Goal: Information Seeking & Learning: Learn about a topic

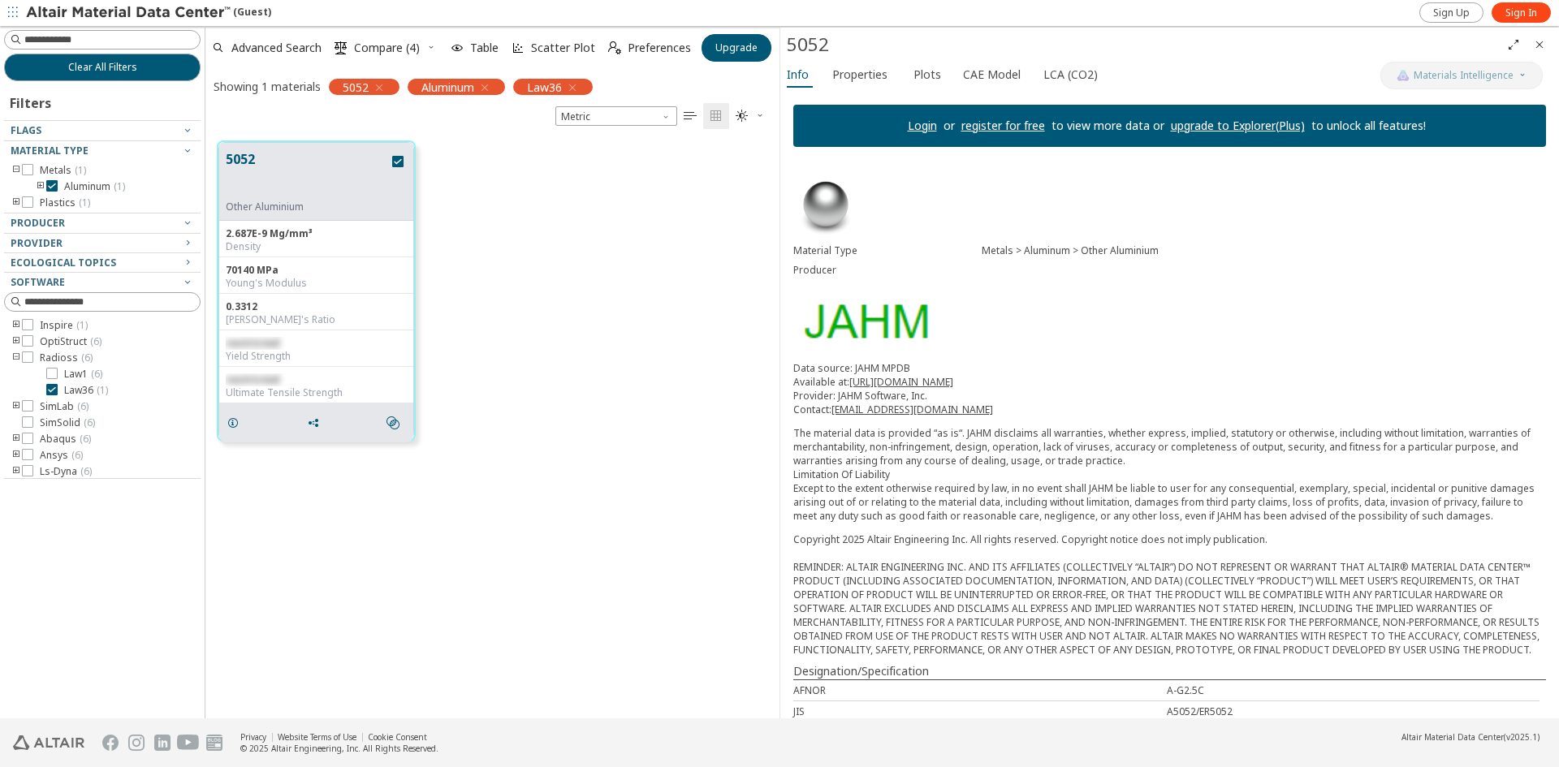
scroll to position [577, 562]
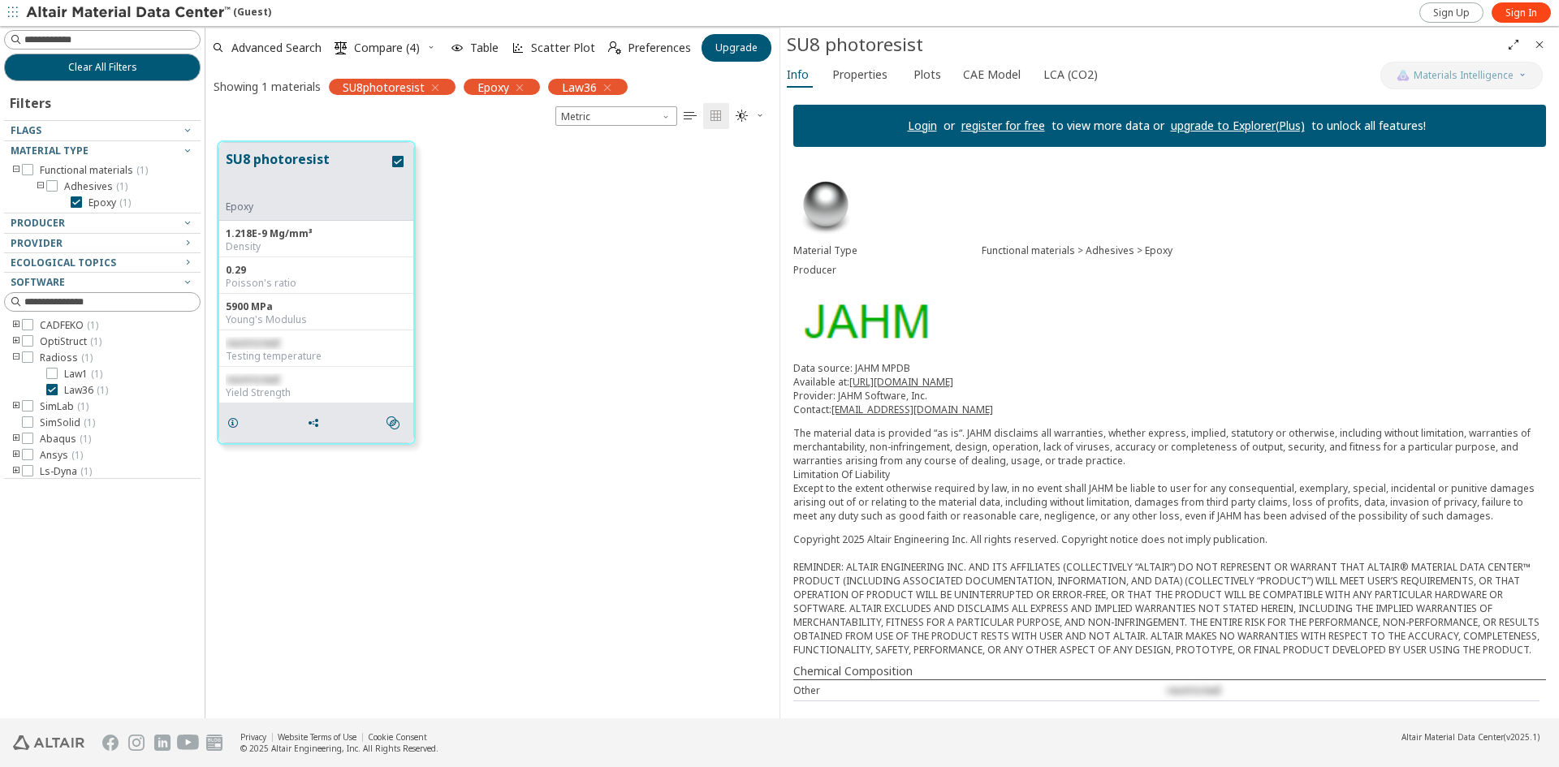
scroll to position [577, 562]
click at [938, 224] on div "Material Type Functional materials > Adhesives > Epoxy Producer Data source: JA…" at bounding box center [1169, 437] width 778 height 554
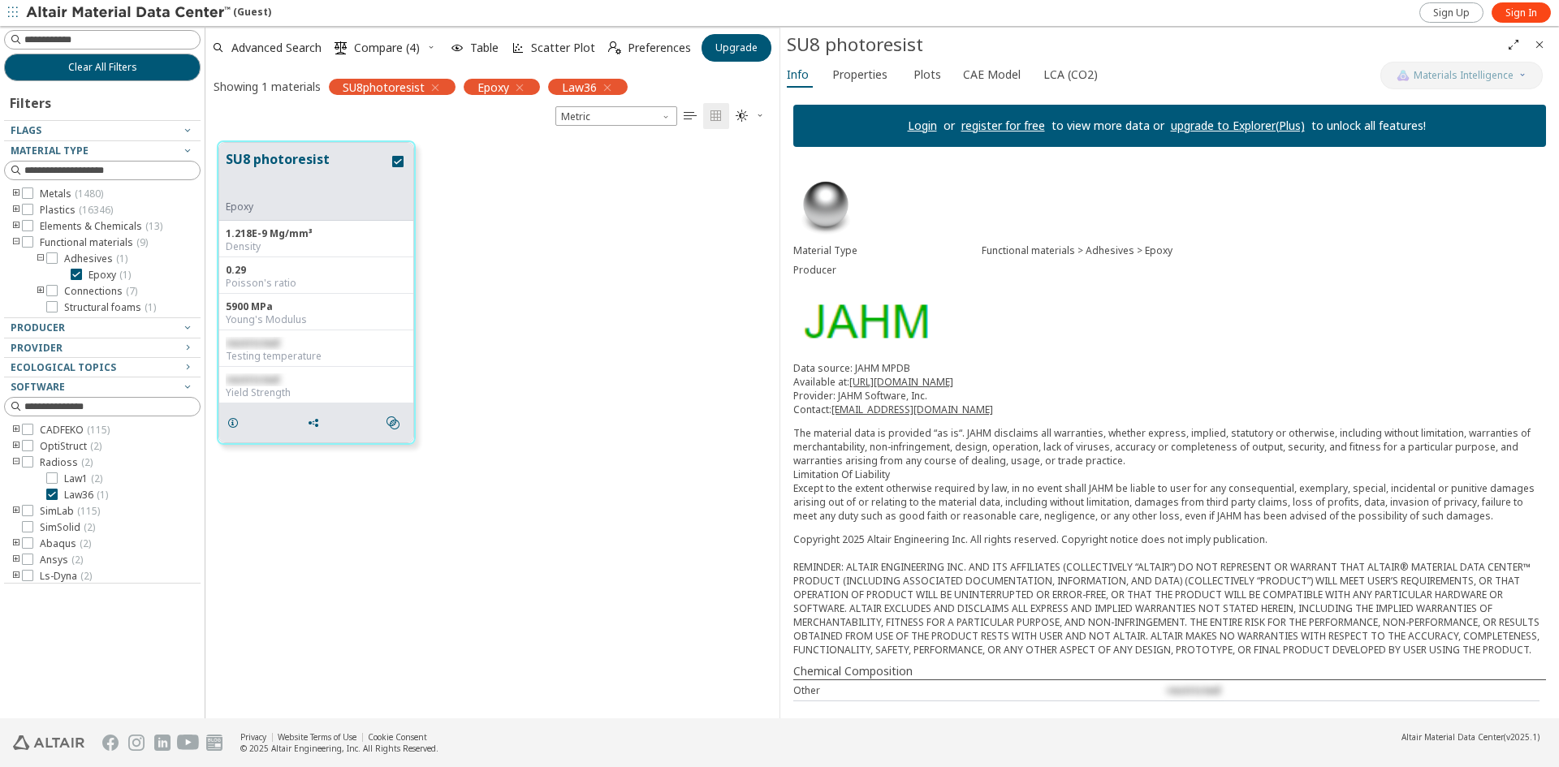
scroll to position [577, 562]
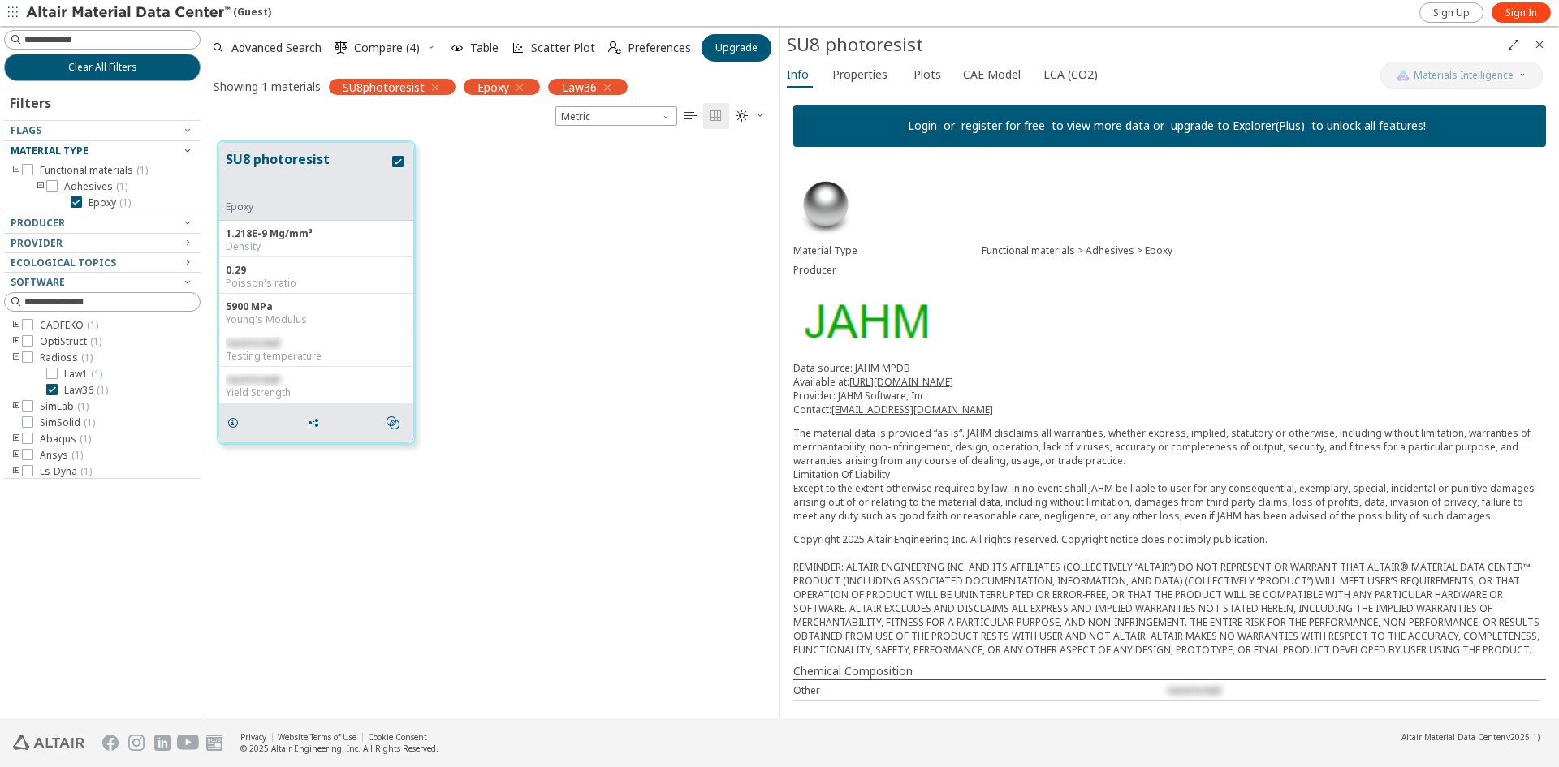
click at [186, 149] on icon "button" at bounding box center [187, 150] width 13 height 13
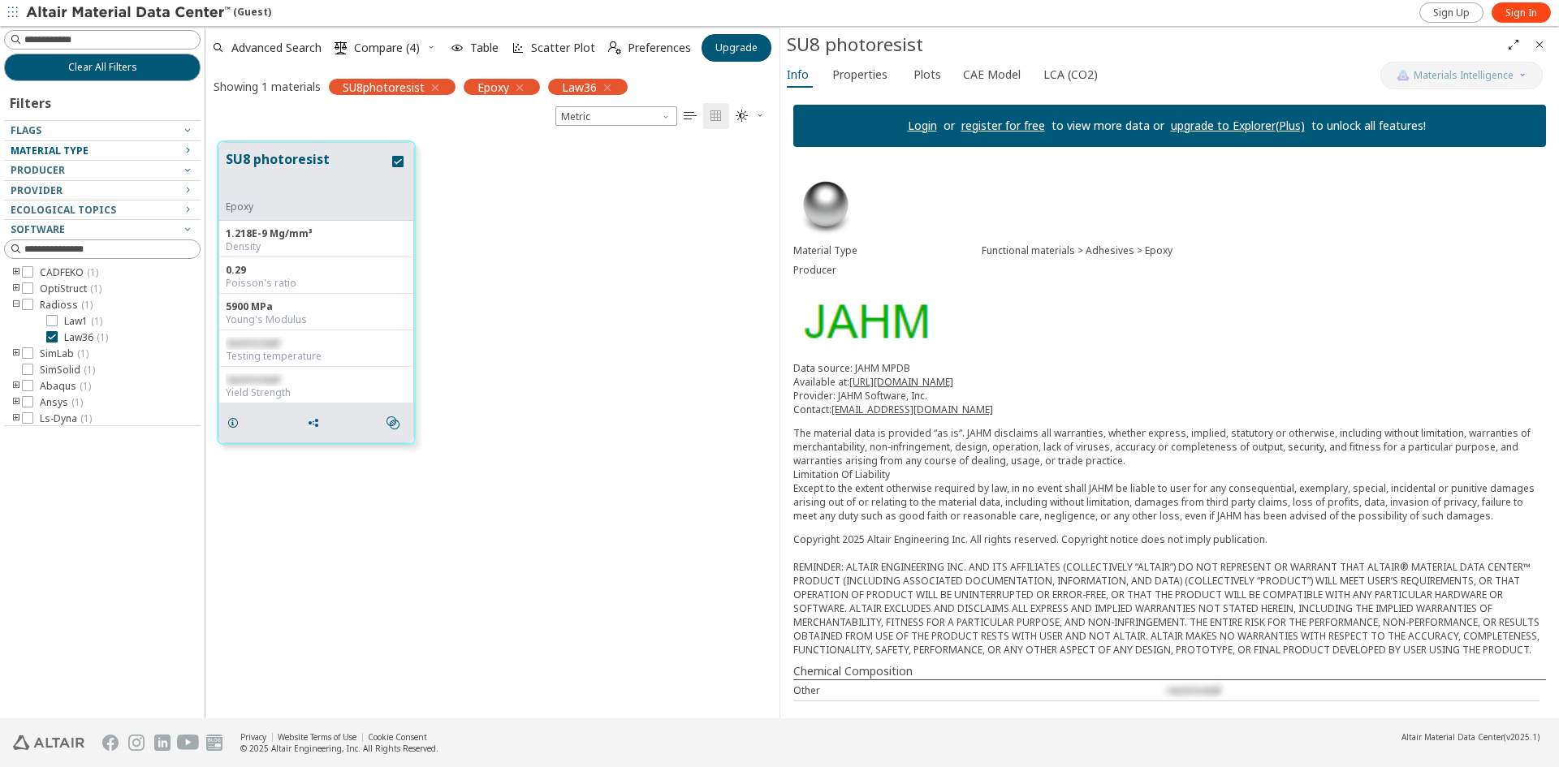
click at [71, 152] on span "Material Type" at bounding box center [50, 151] width 78 height 14
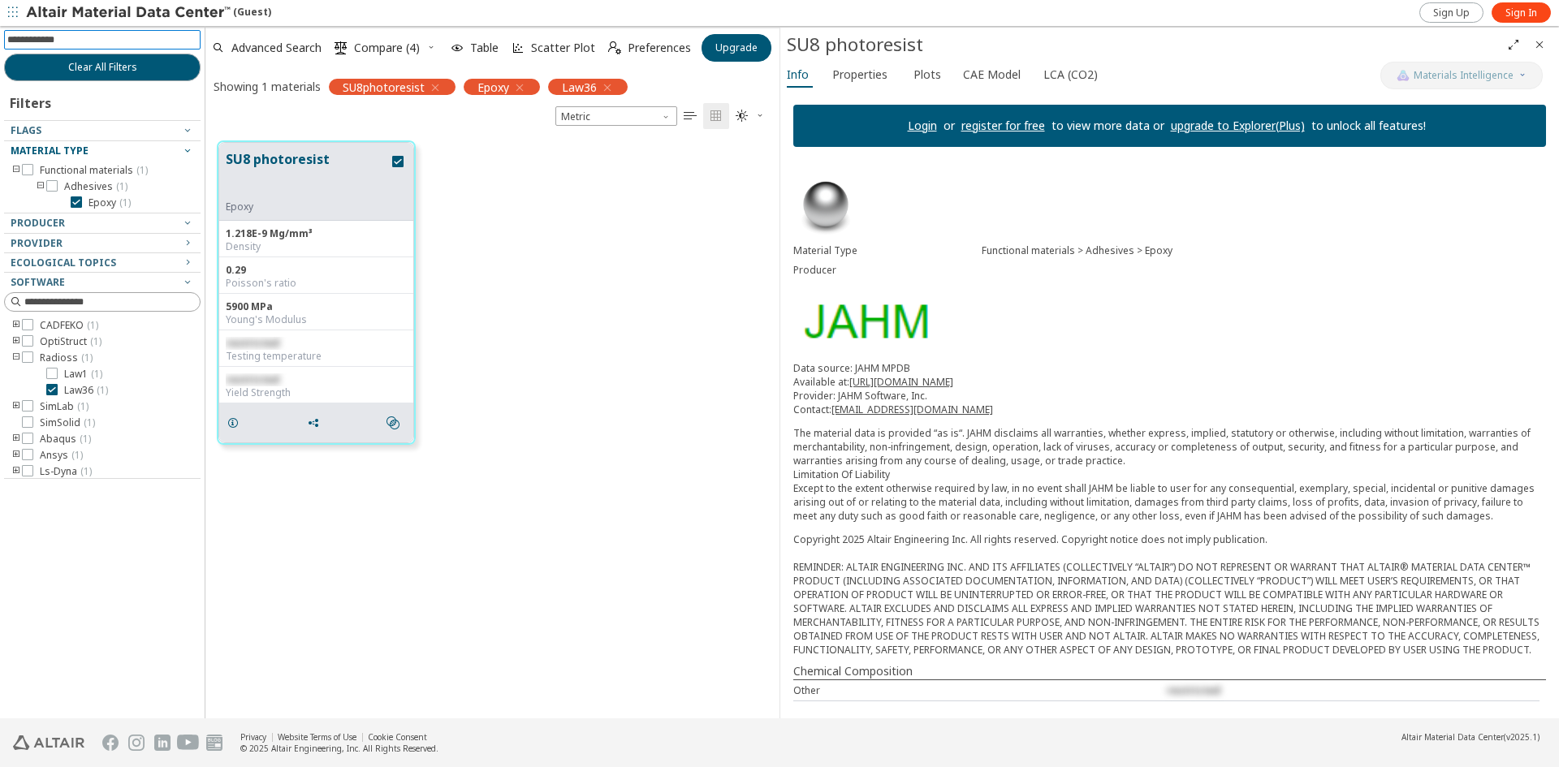
click at [87, 37] on input at bounding box center [103, 40] width 193 height 18
type input "******"
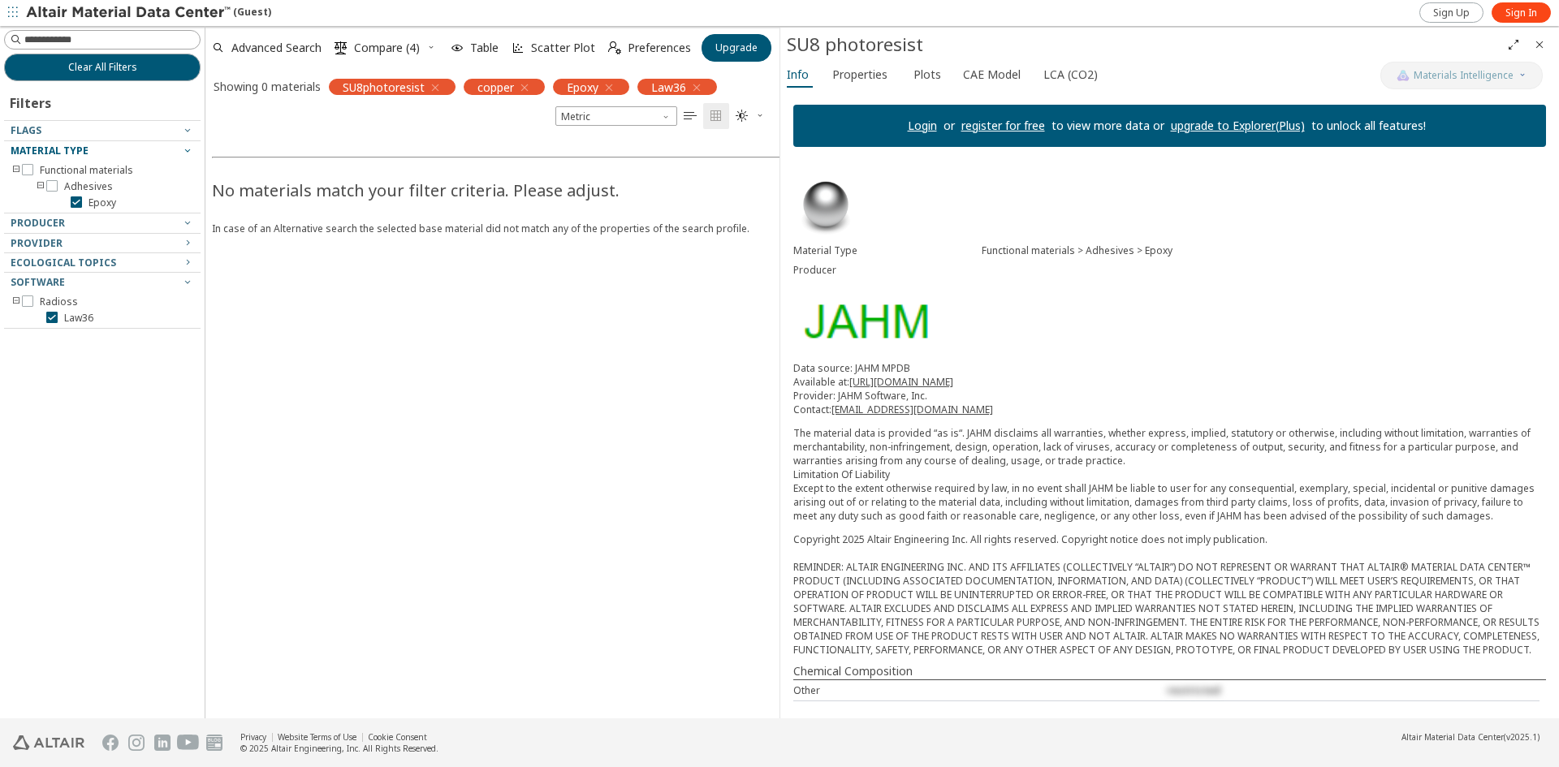
click at [433, 88] on icon "button" at bounding box center [435, 87] width 13 height 13
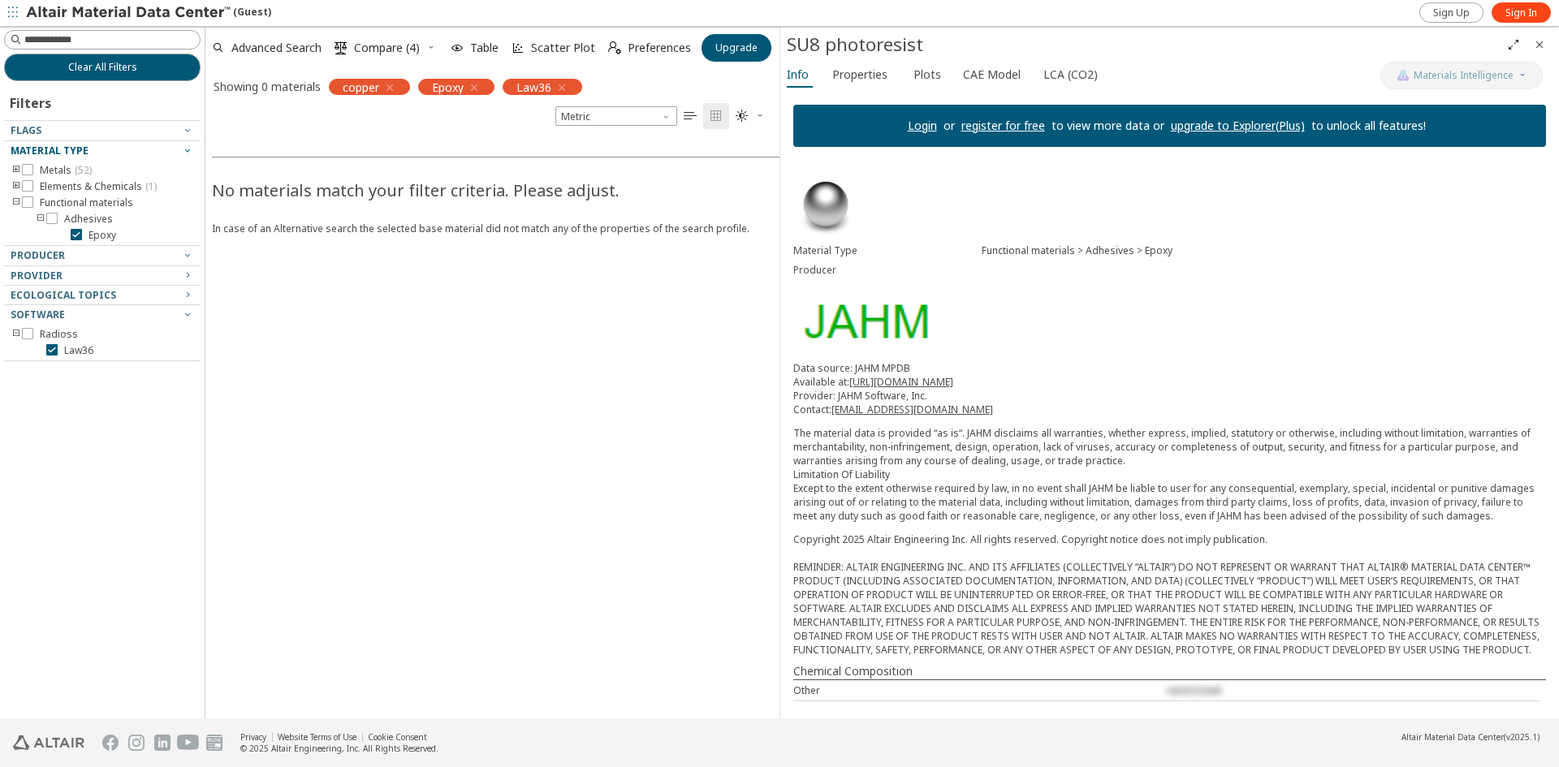
click at [479, 84] on icon "button" at bounding box center [474, 87] width 13 height 13
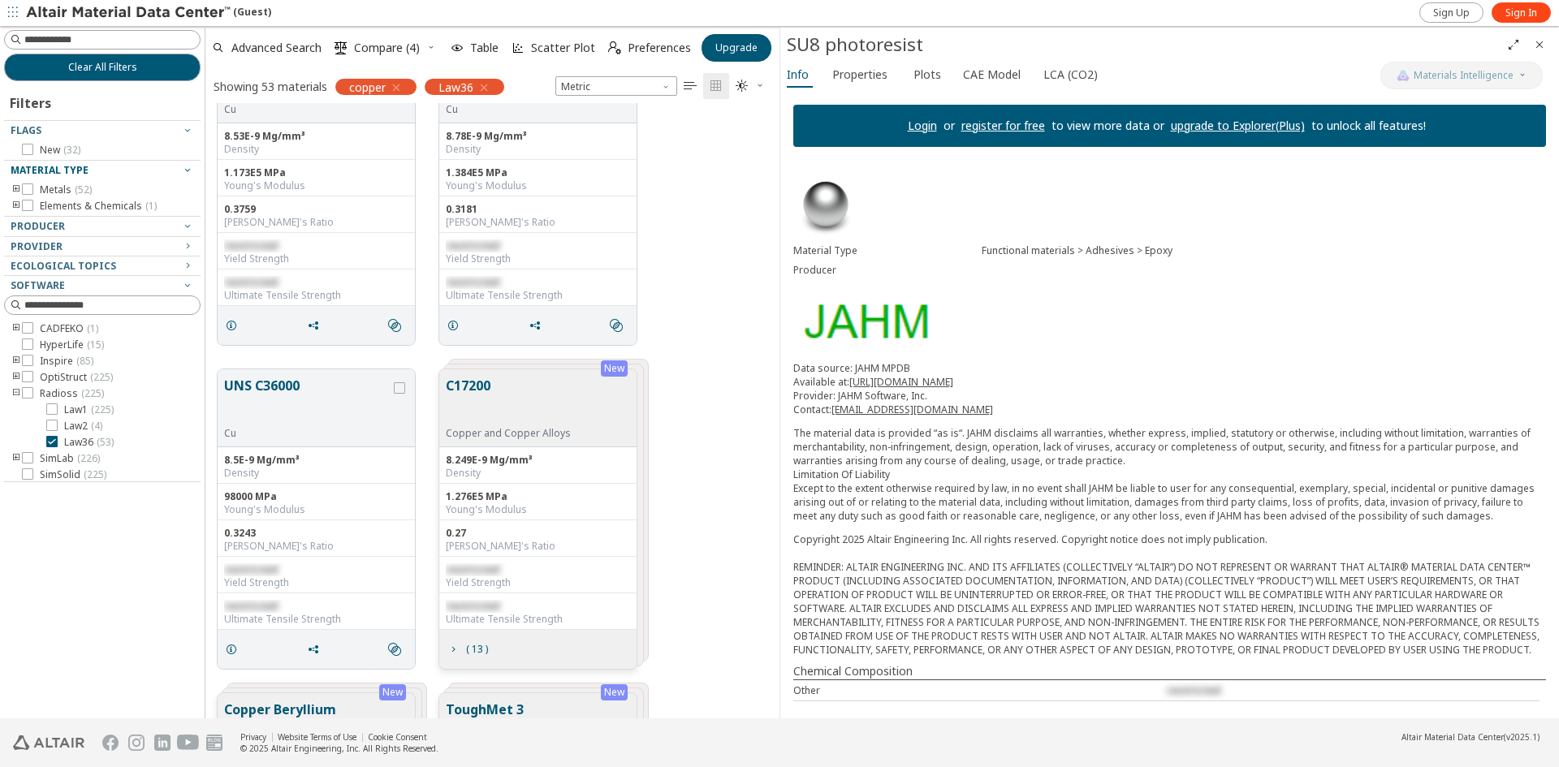
scroll to position [2623, 0]
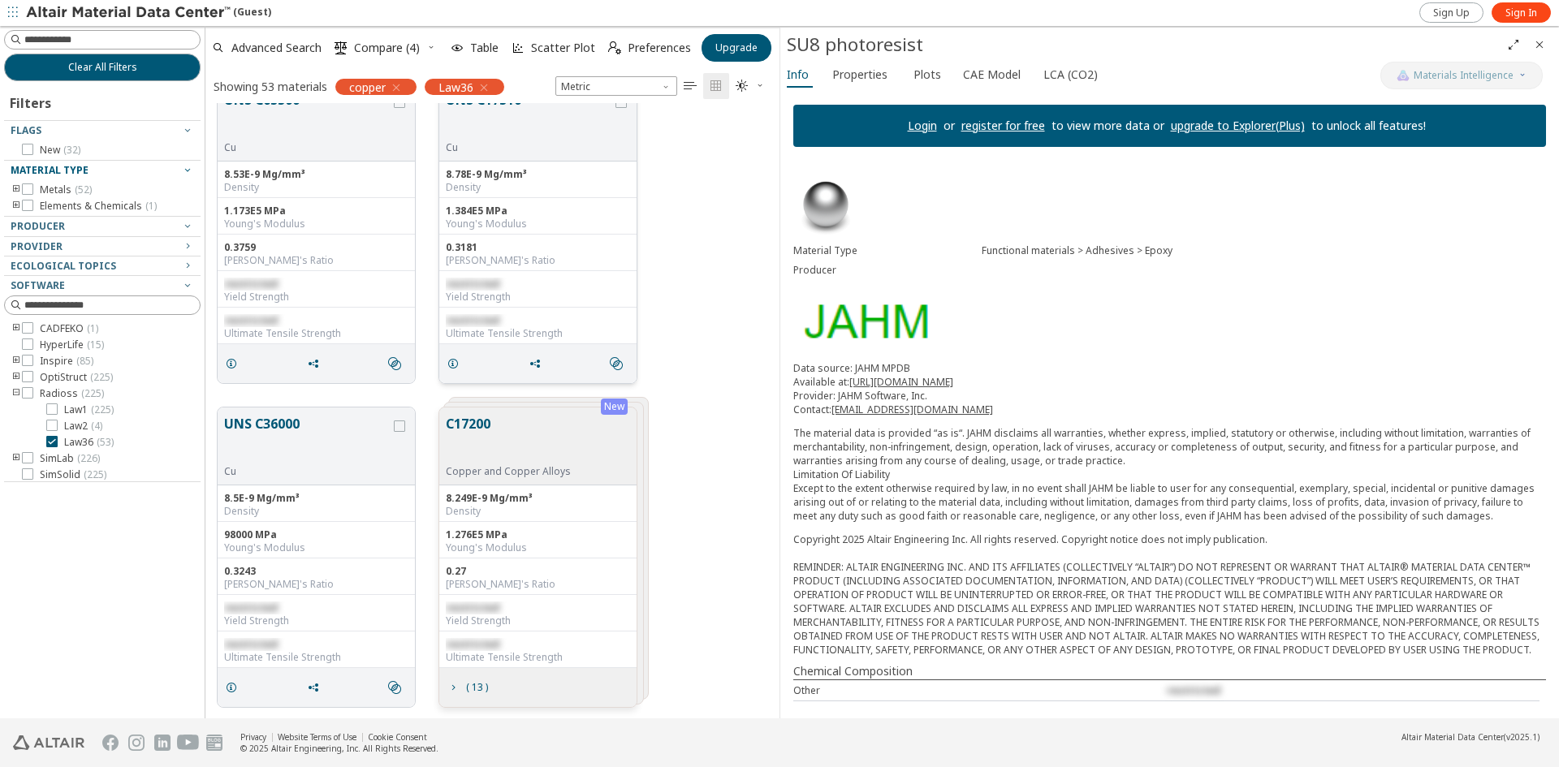
click at [550, 270] on div "0.3181 Poisson's Ratio" at bounding box center [537, 253] width 197 height 37
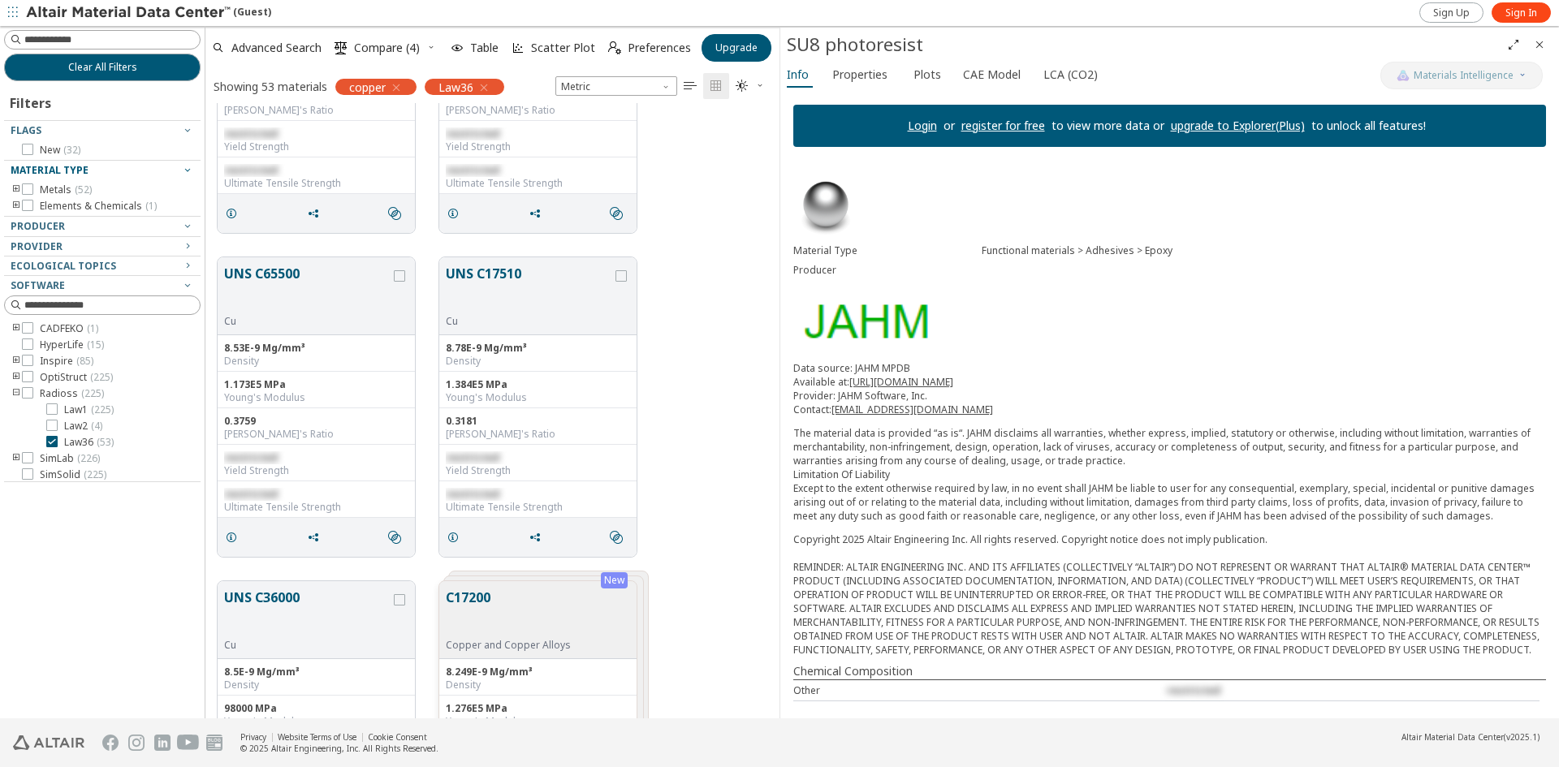
scroll to position [2379, 0]
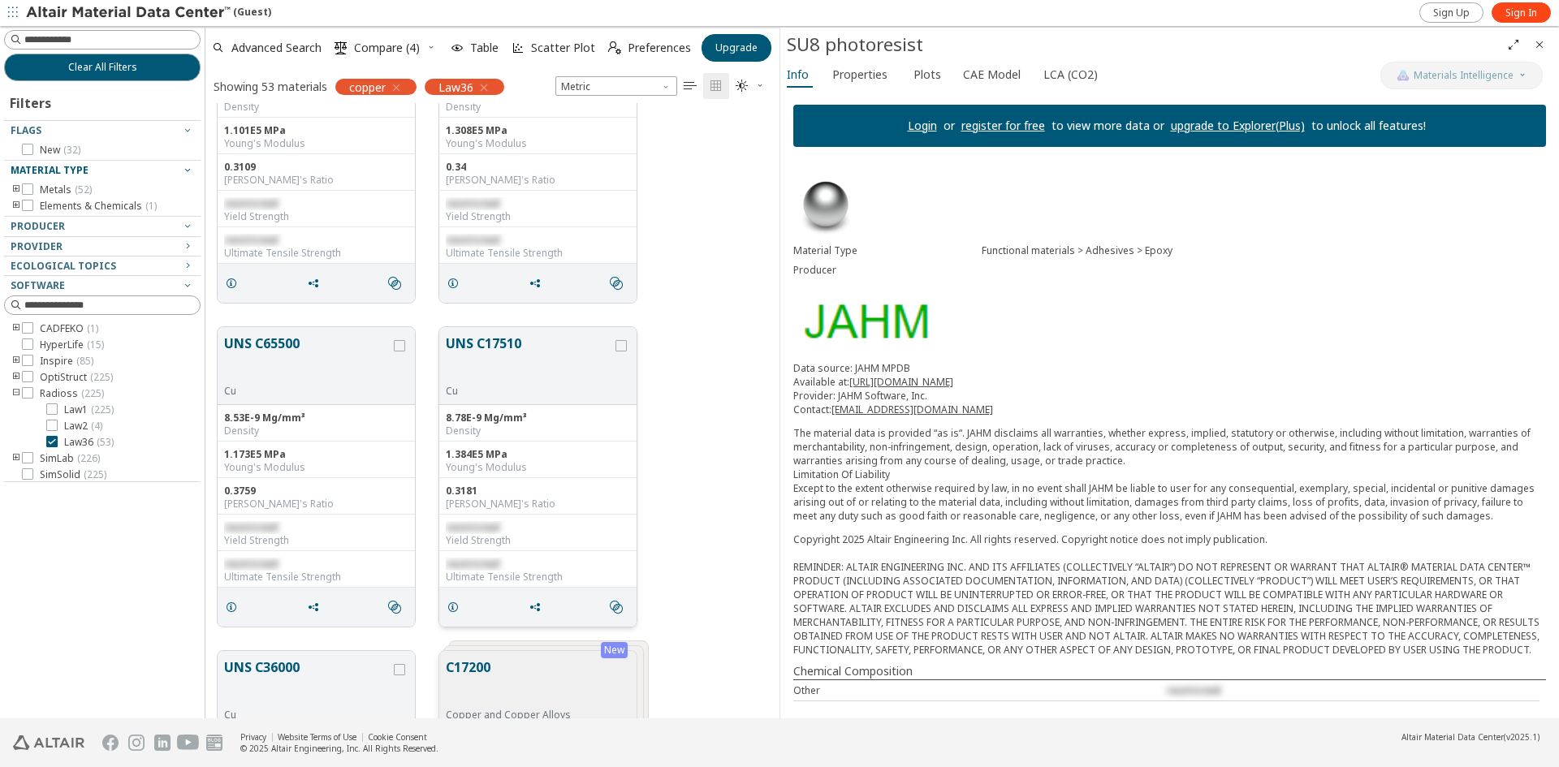
click at [489, 341] on button "UNS C17510" at bounding box center [529, 359] width 166 height 51
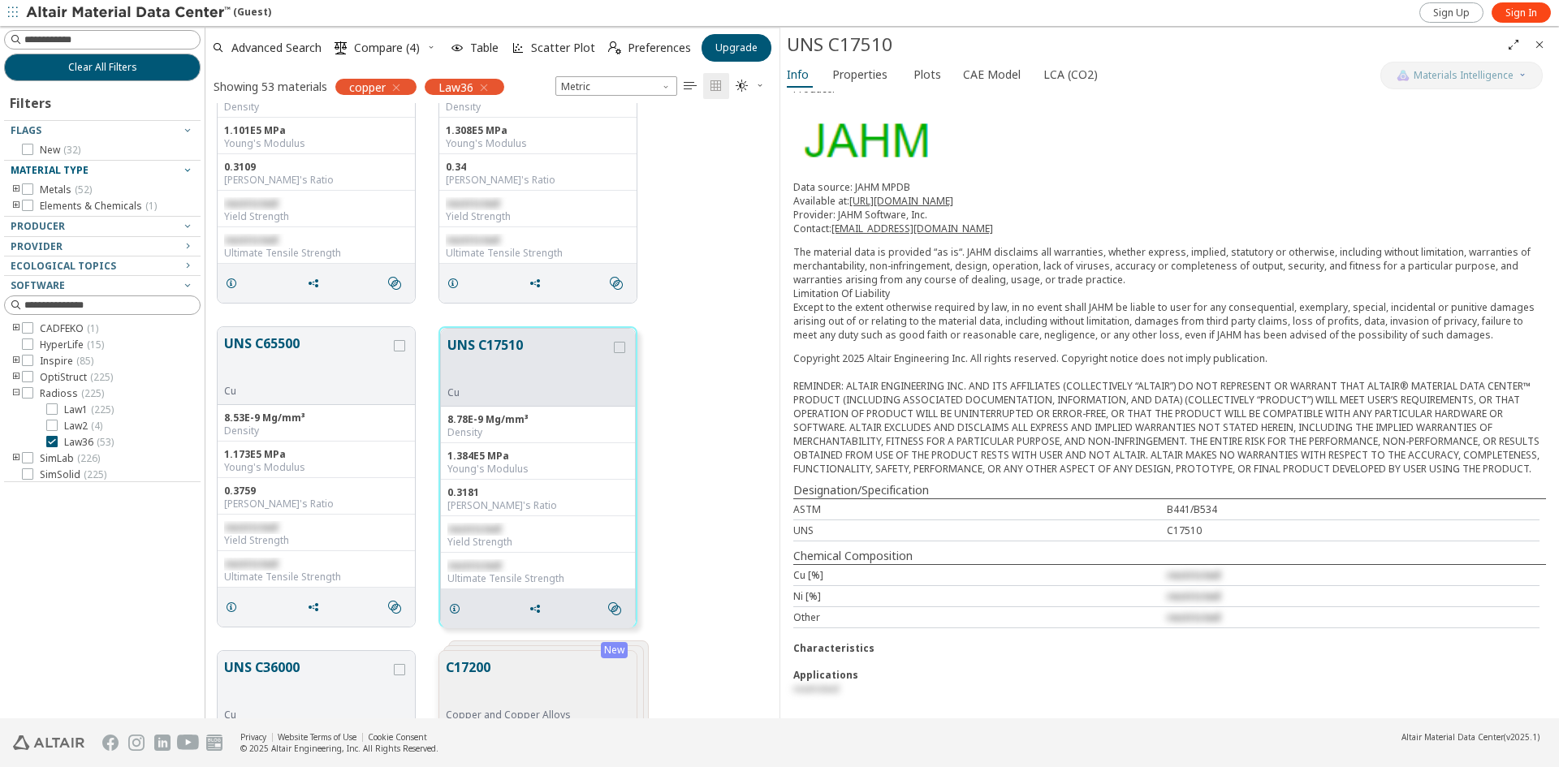
scroll to position [195, 0]
click at [836, 676] on div "Applications" at bounding box center [1169, 675] width 753 height 14
click at [822, 674] on div "Applications" at bounding box center [1169, 675] width 753 height 14
click at [840, 640] on div "Material Type Metals > Copper > Cu Producer Data source: JAHM MPDB Available at…" at bounding box center [1169, 349] width 778 height 740
click at [835, 676] on div "Applications" at bounding box center [1169, 675] width 753 height 14
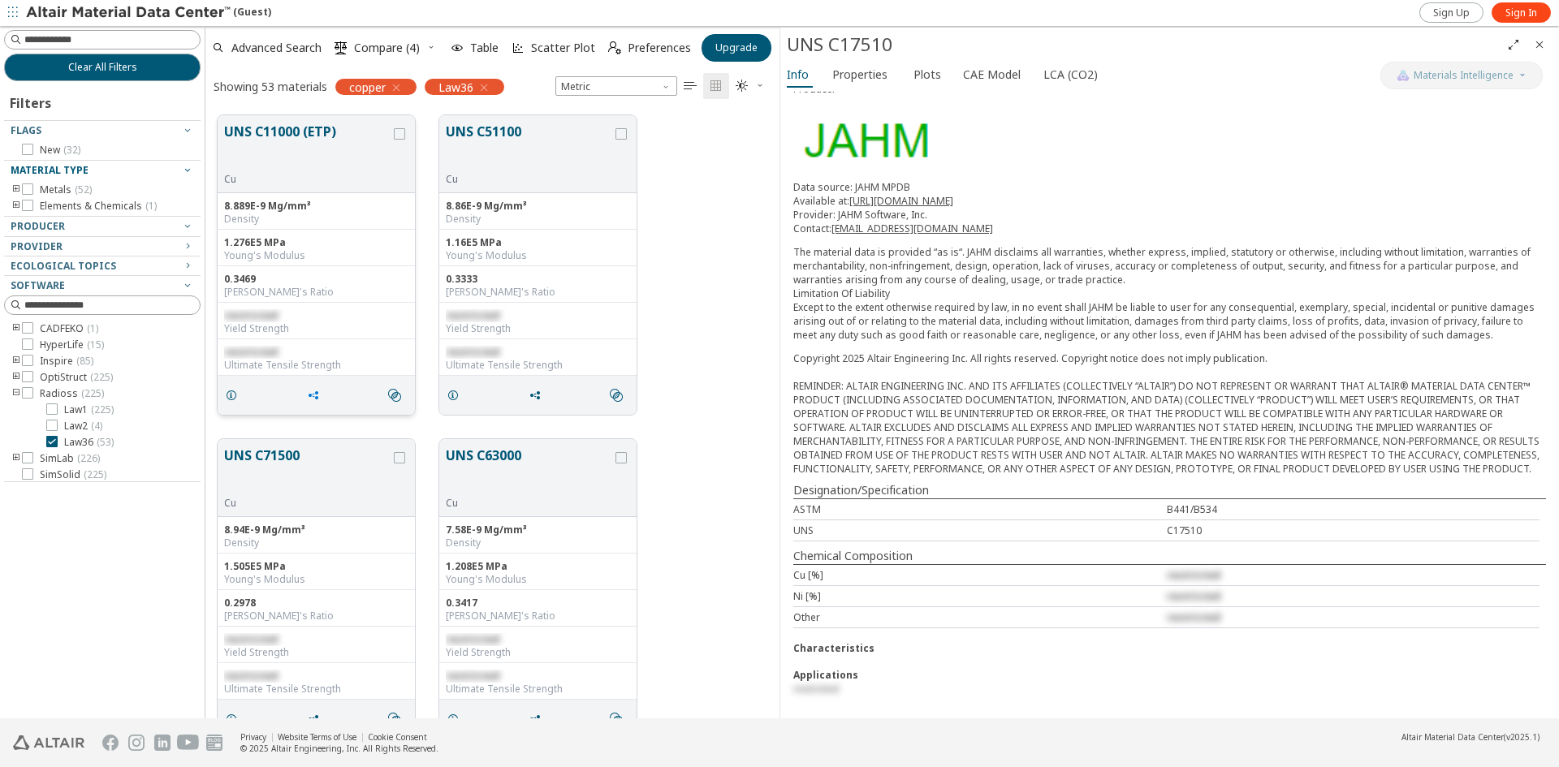
scroll to position [568, 0]
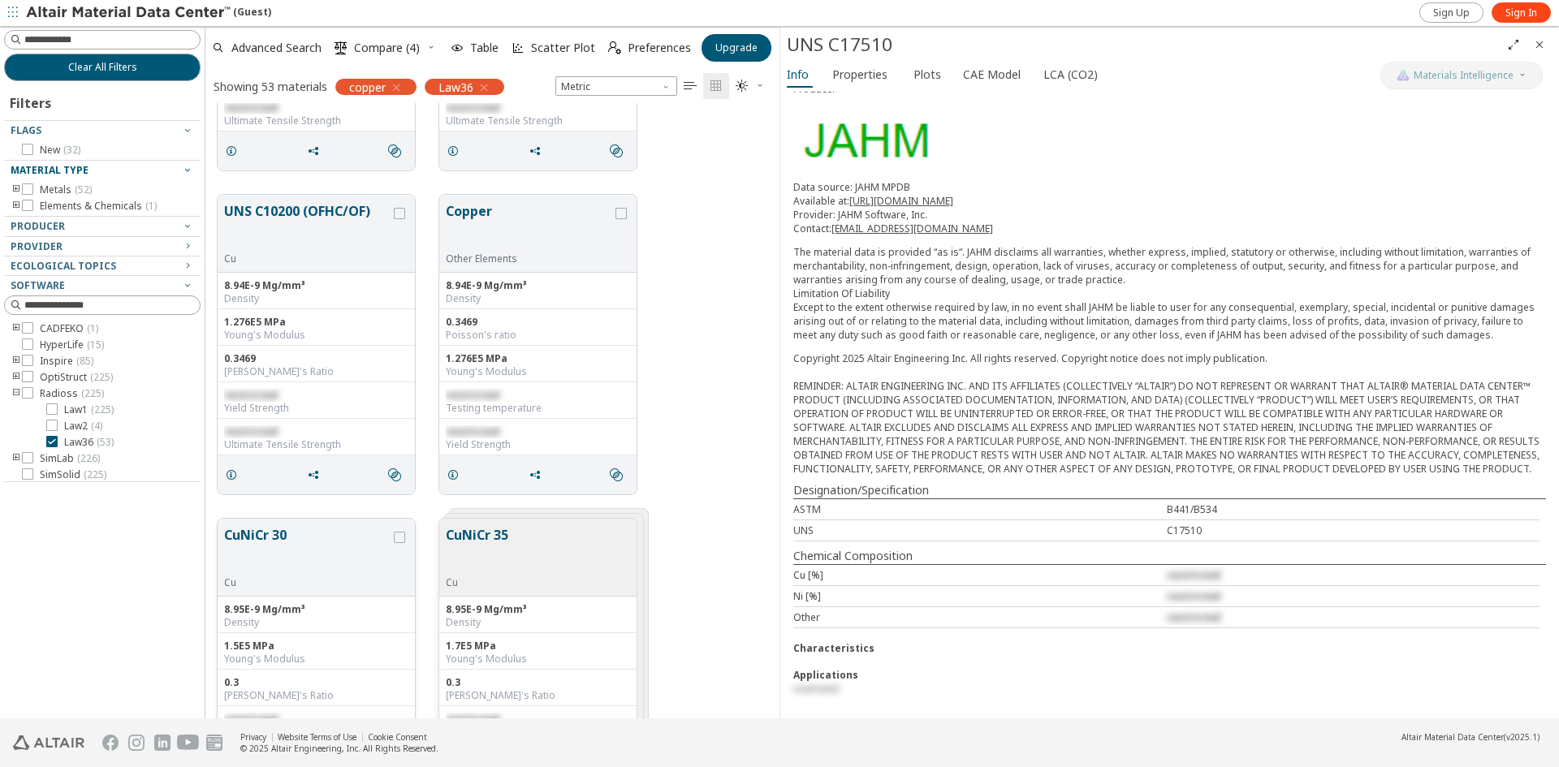
click at [320, 546] on button "CuNiCr 30" at bounding box center [307, 550] width 166 height 51
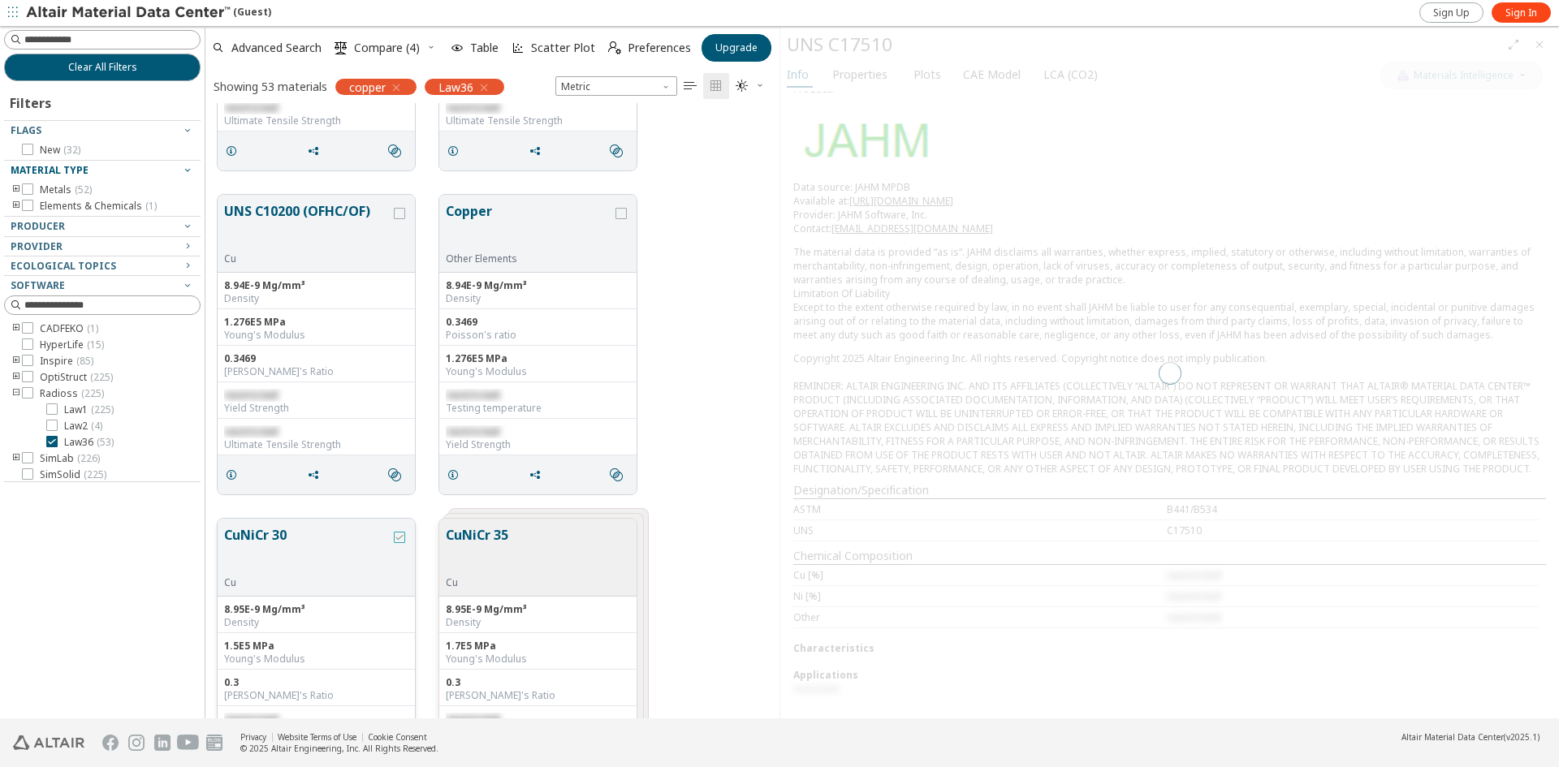
click at [402, 536] on icon "grid" at bounding box center [399, 537] width 11 height 11
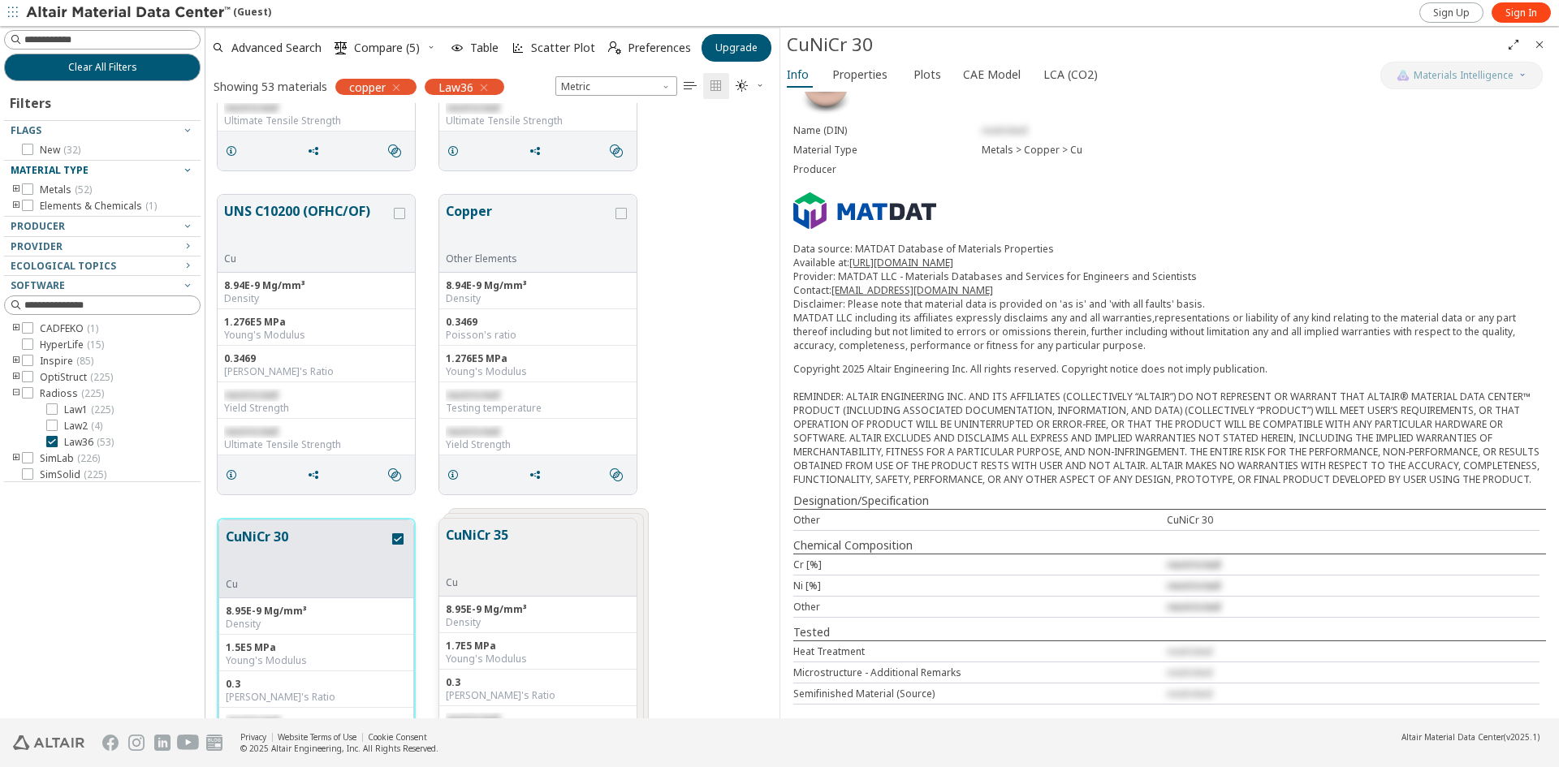
click at [265, 534] on button "CuNiCr 30" at bounding box center [307, 552] width 163 height 51
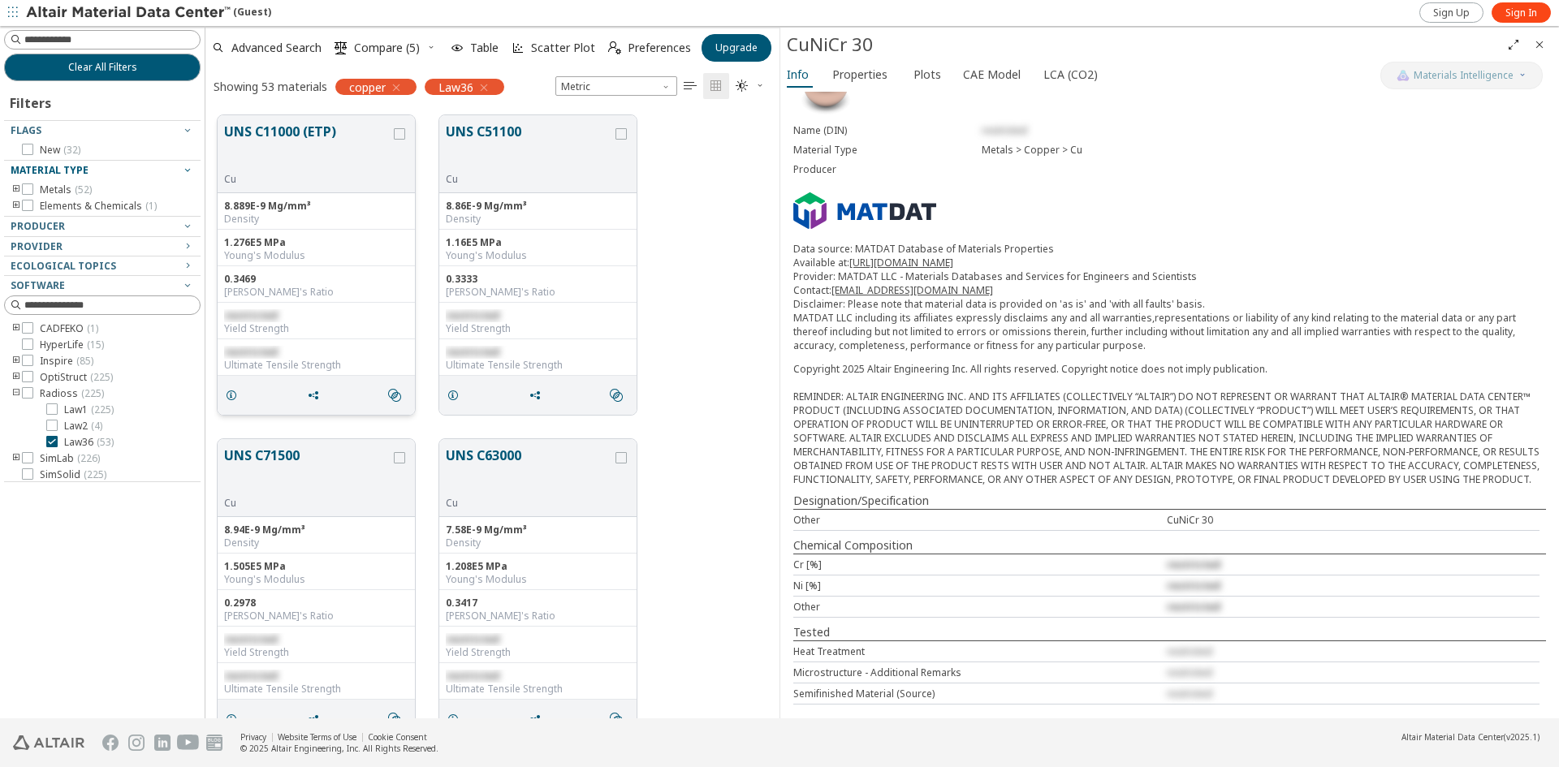
click at [309, 136] on button "UNS C11000 (ETP)" at bounding box center [307, 147] width 166 height 51
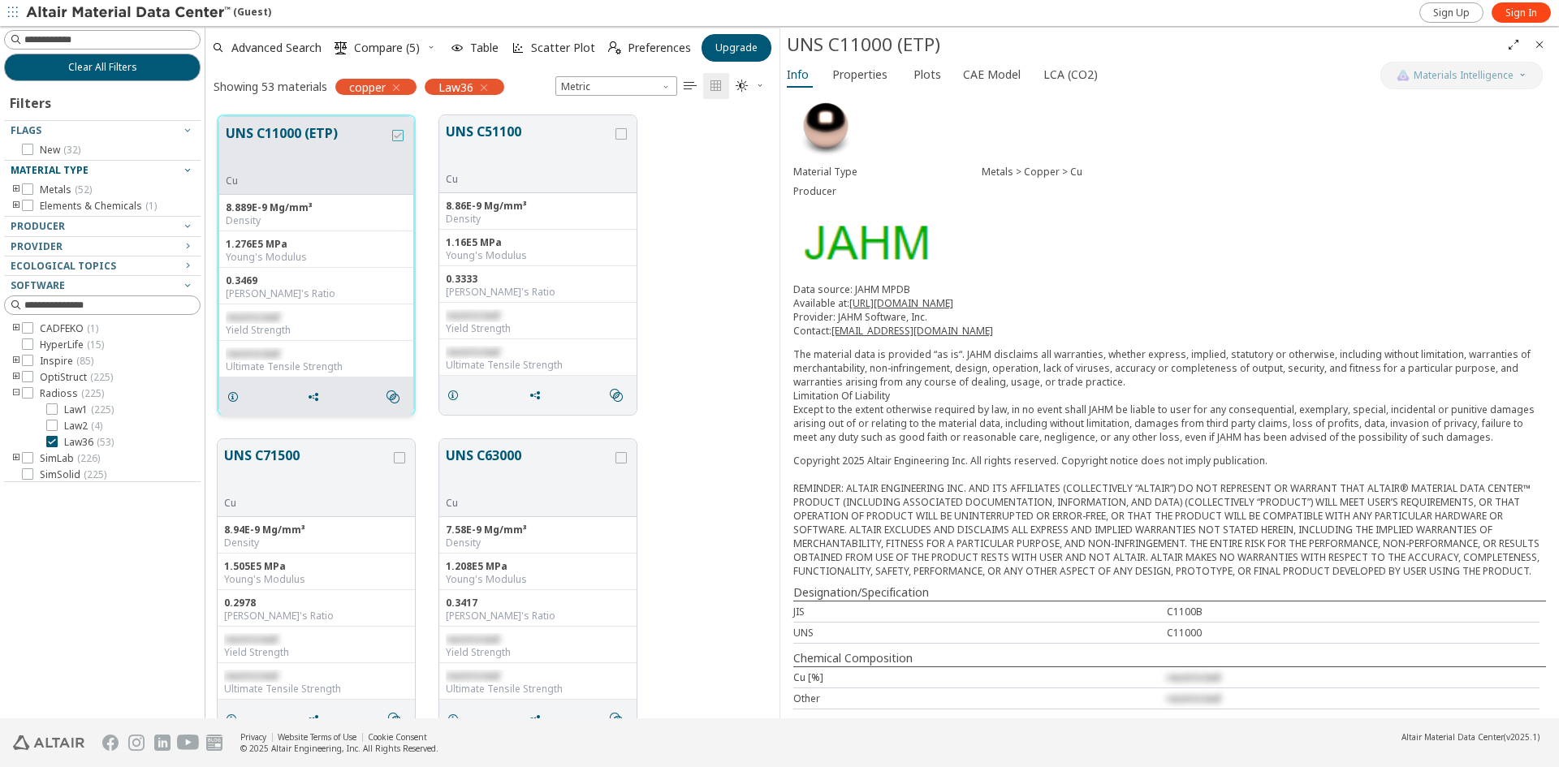
scroll to position [97, 0]
click at [497, 180] on div "Cu" at bounding box center [529, 179] width 166 height 13
click at [539, 162] on button "UNS C51100" at bounding box center [529, 147] width 166 height 51
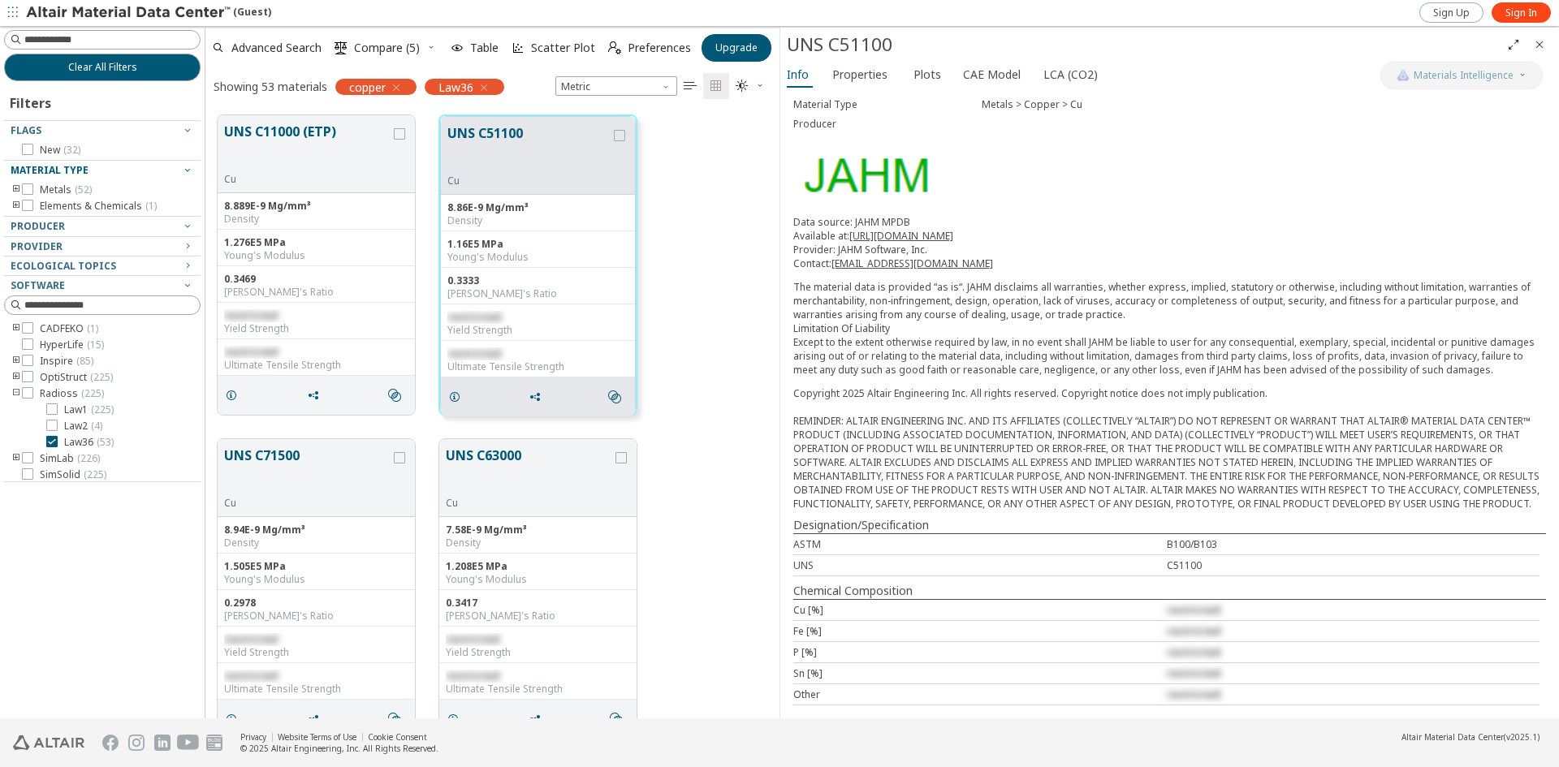
scroll to position [160, 0]
click at [332, 485] on button "UNS C71500" at bounding box center [307, 471] width 166 height 51
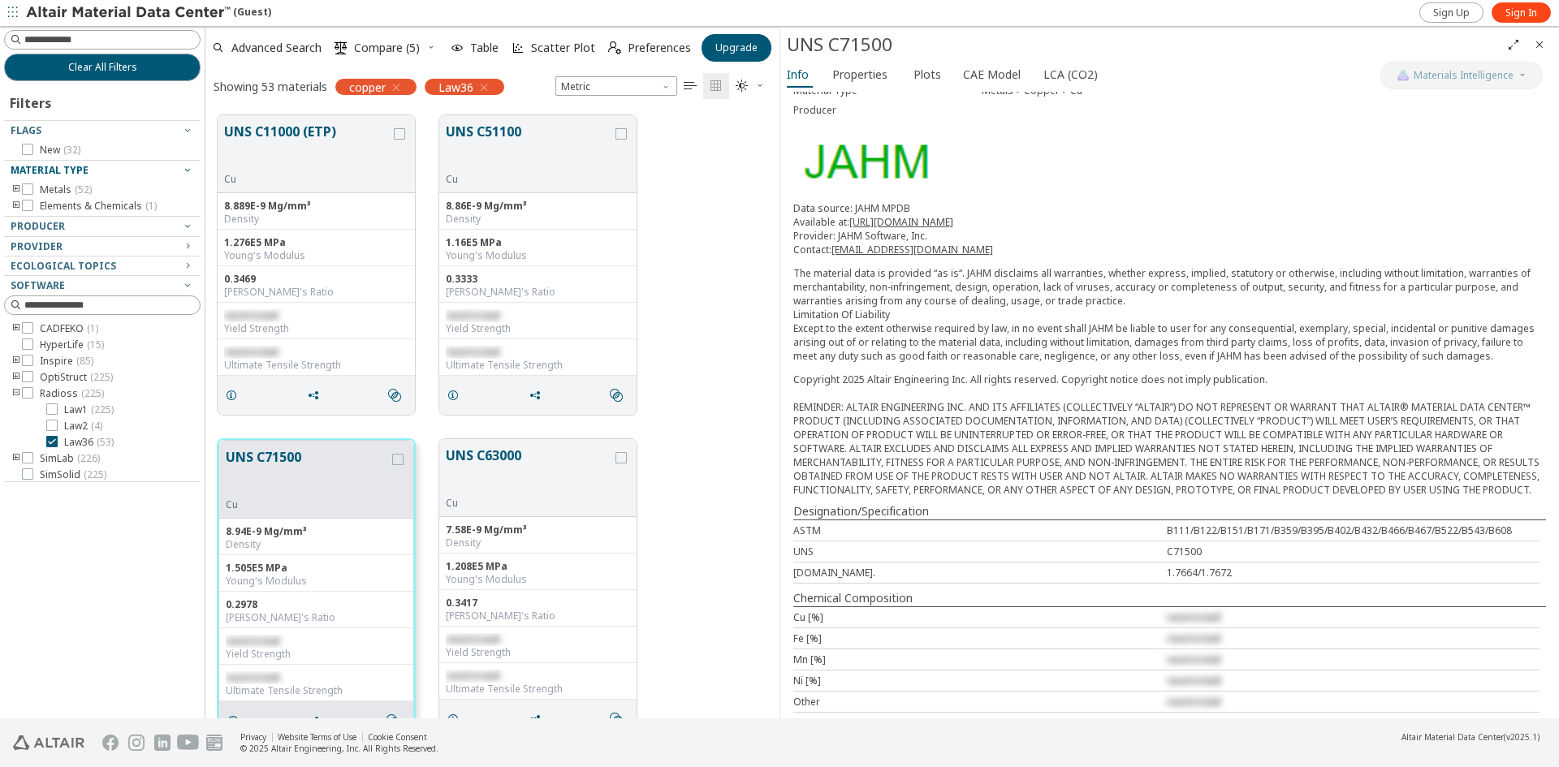
scroll to position [181, 0]
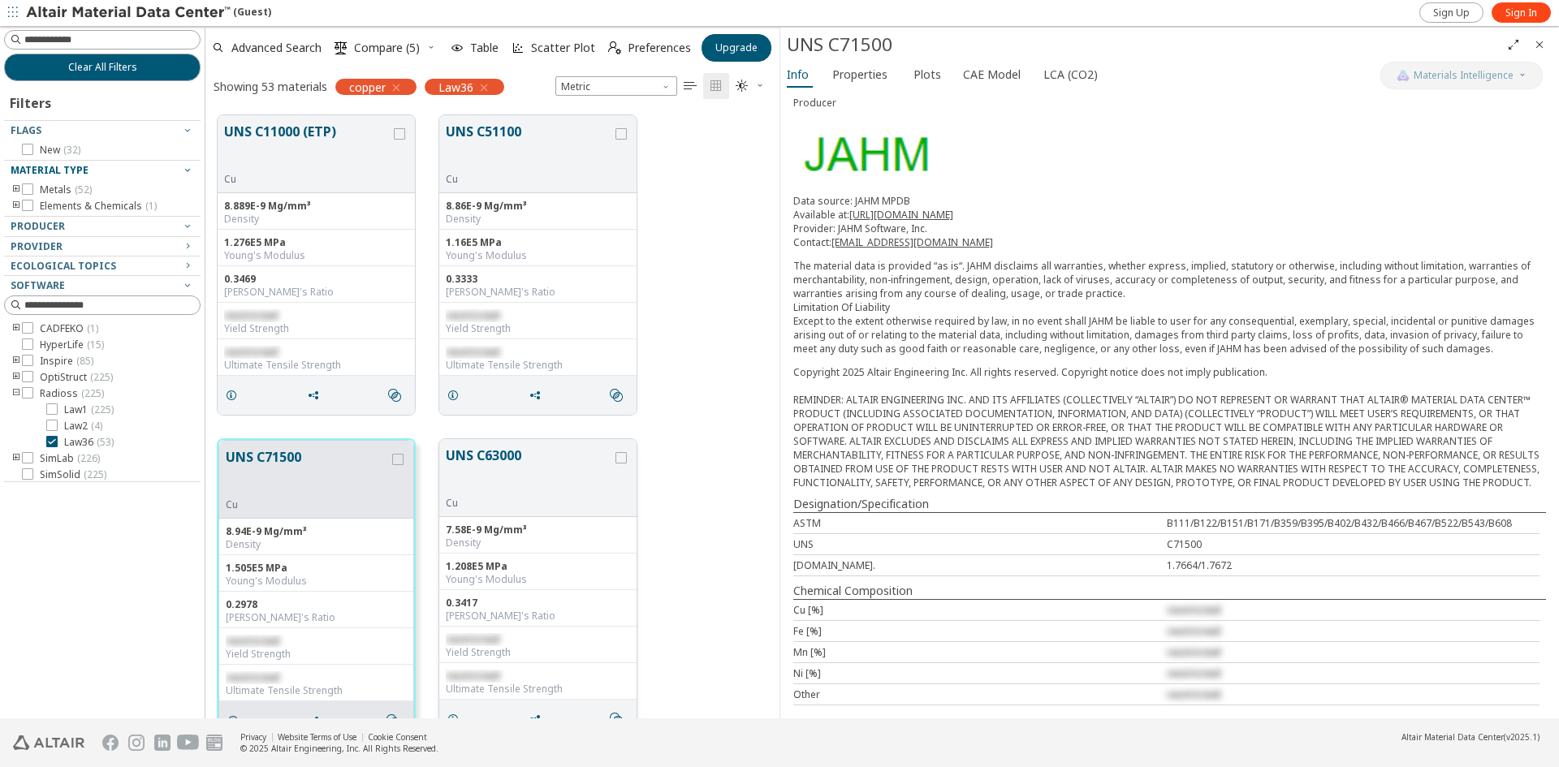
click at [502, 468] on button "UNS C63000" at bounding box center [529, 471] width 166 height 51
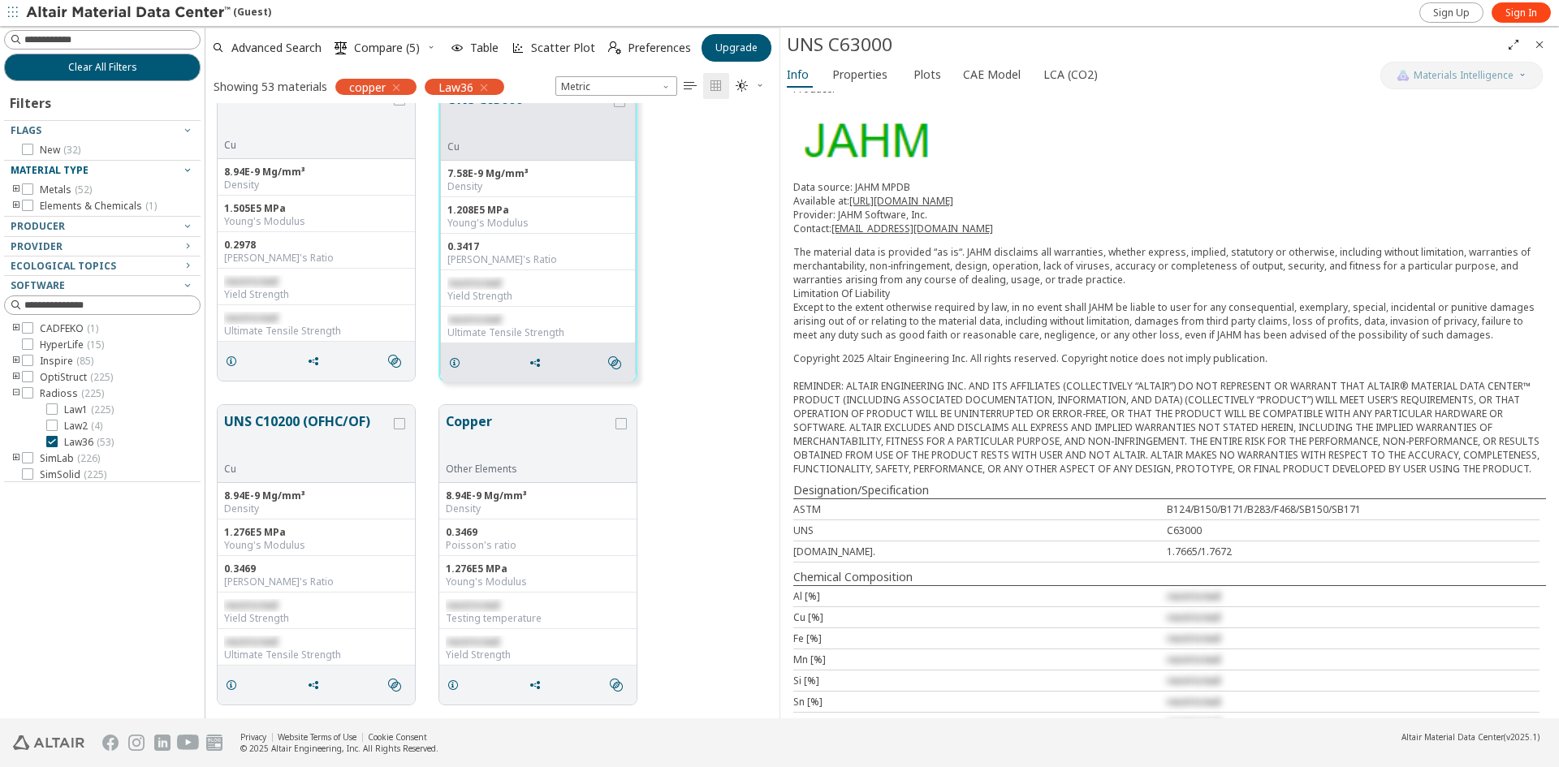
scroll to position [244, 0]
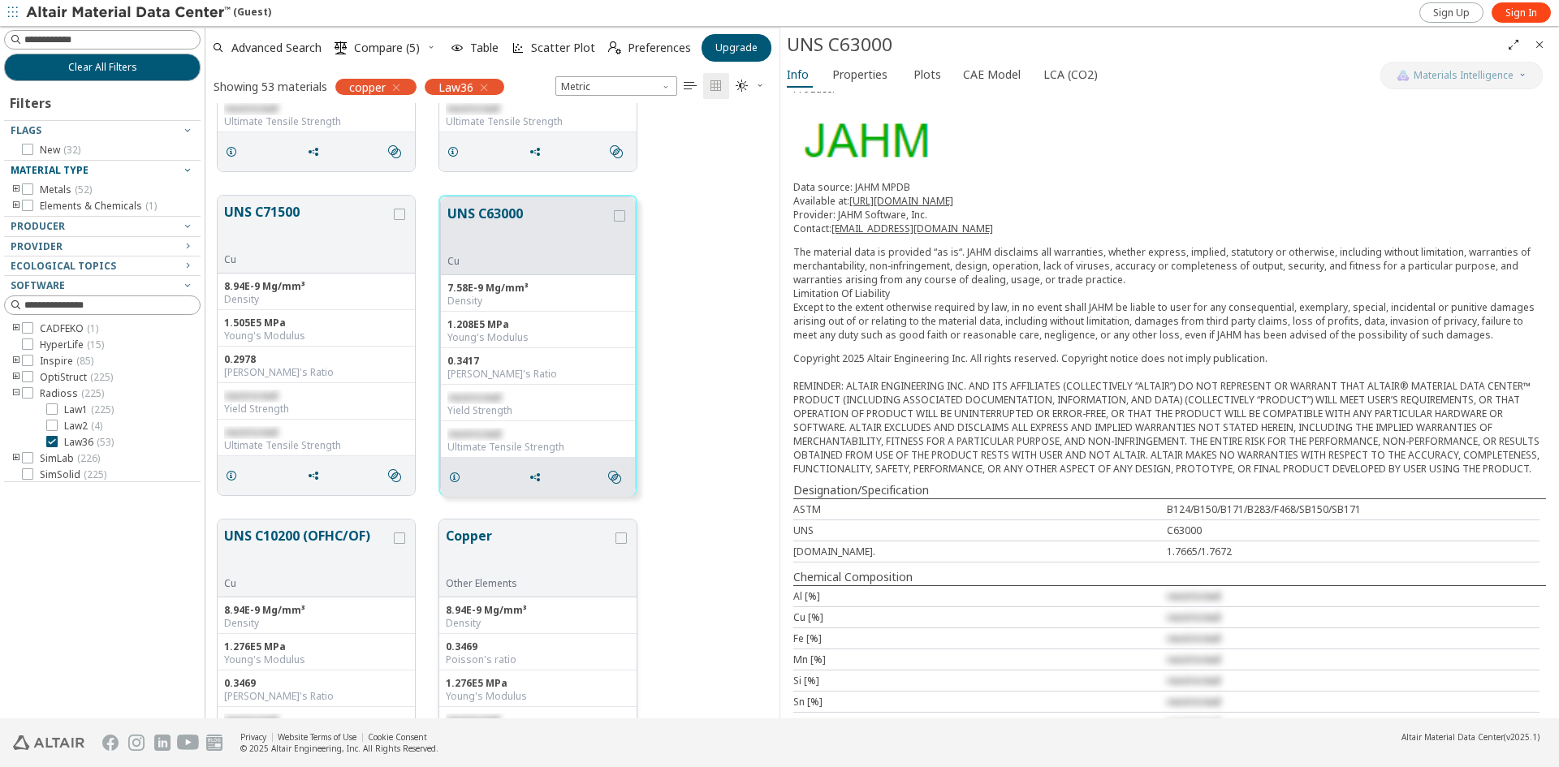
click at [532, 541] on button "Copper" at bounding box center [529, 551] width 166 height 51
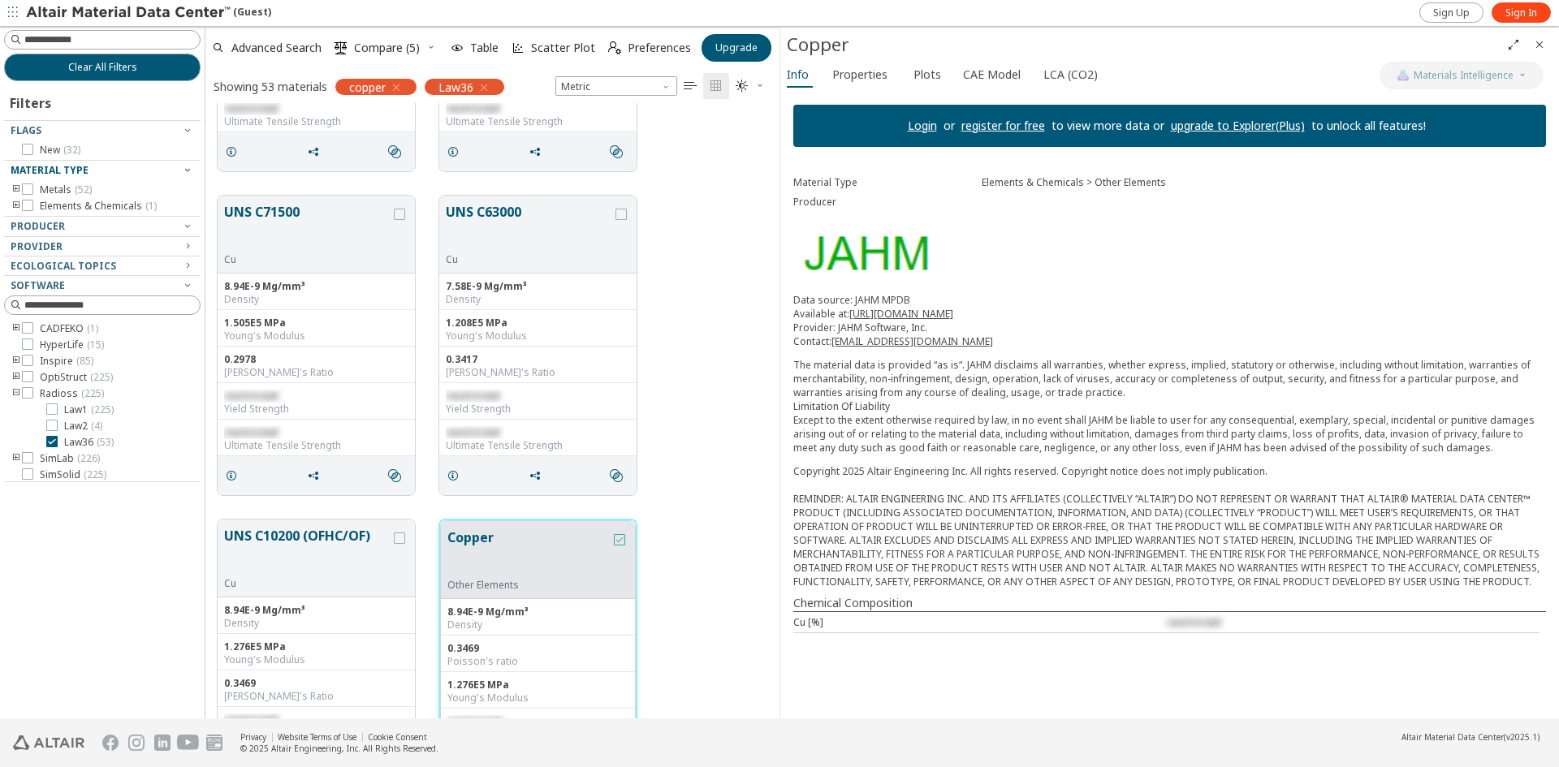
click at [622, 541] on icon "grid" at bounding box center [619, 539] width 11 height 11
click at [992, 75] on span "CAE Model" at bounding box center [992, 75] width 58 height 26
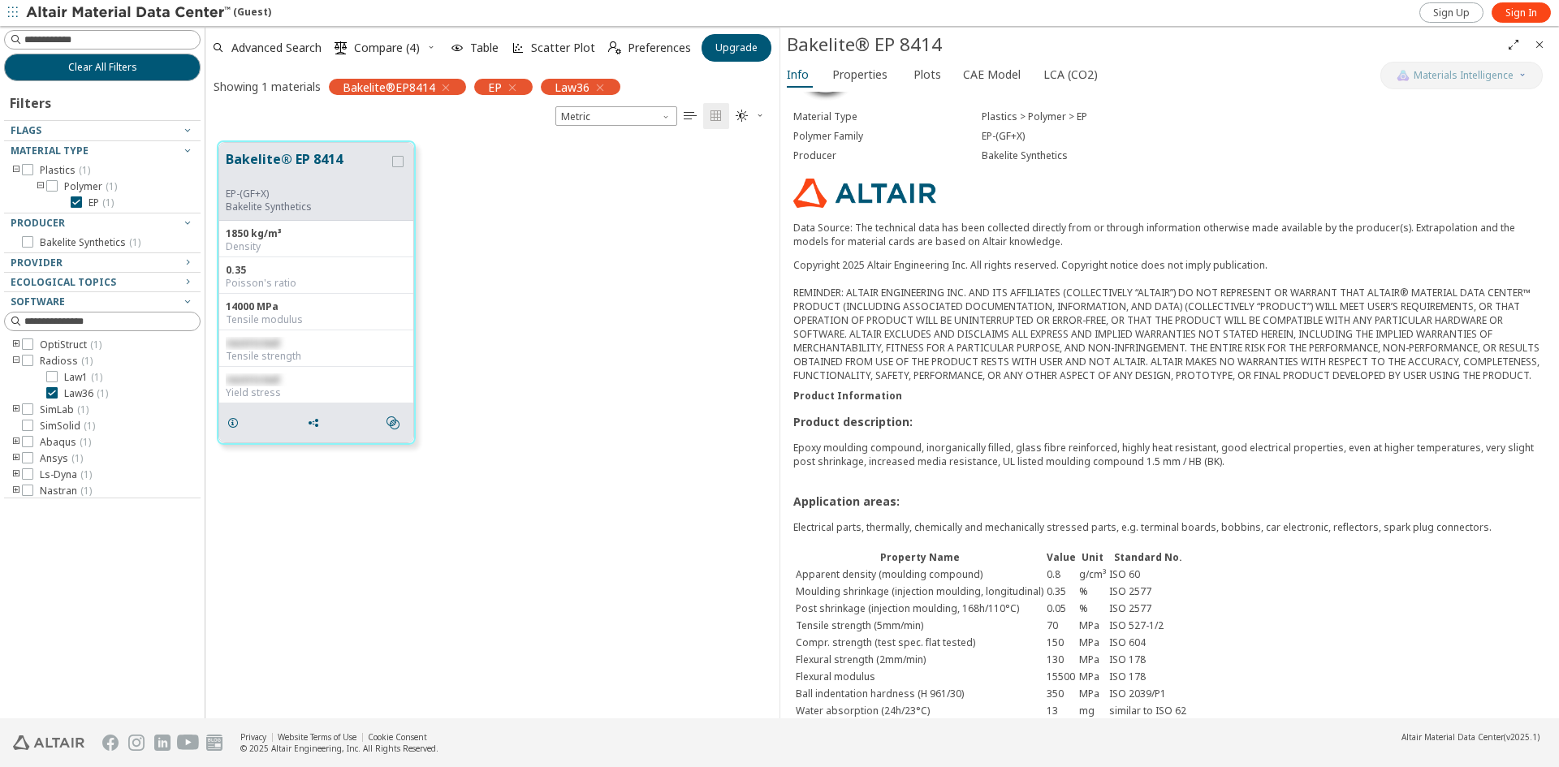
scroll to position [162, 0]
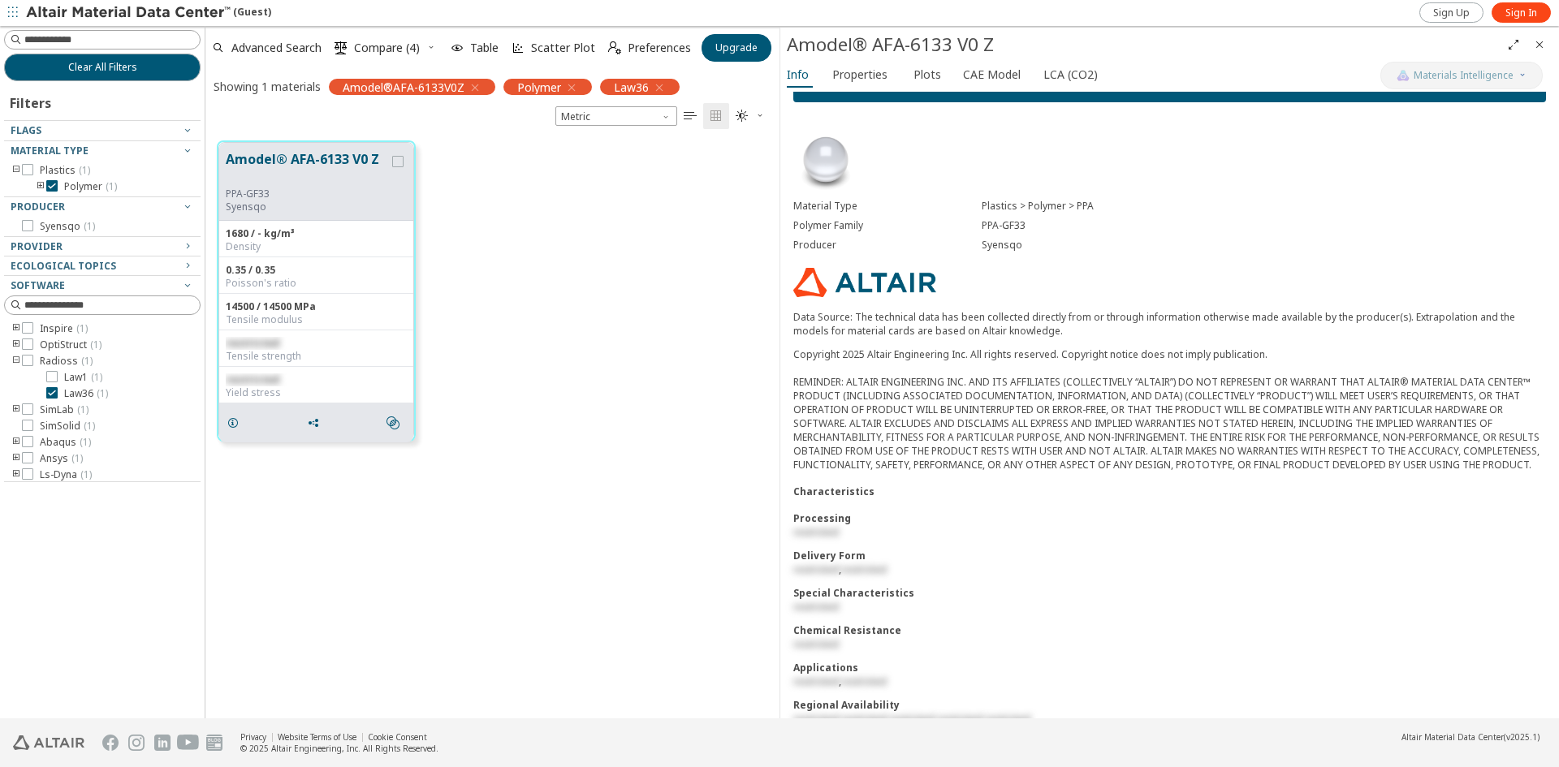
scroll to position [88, 0]
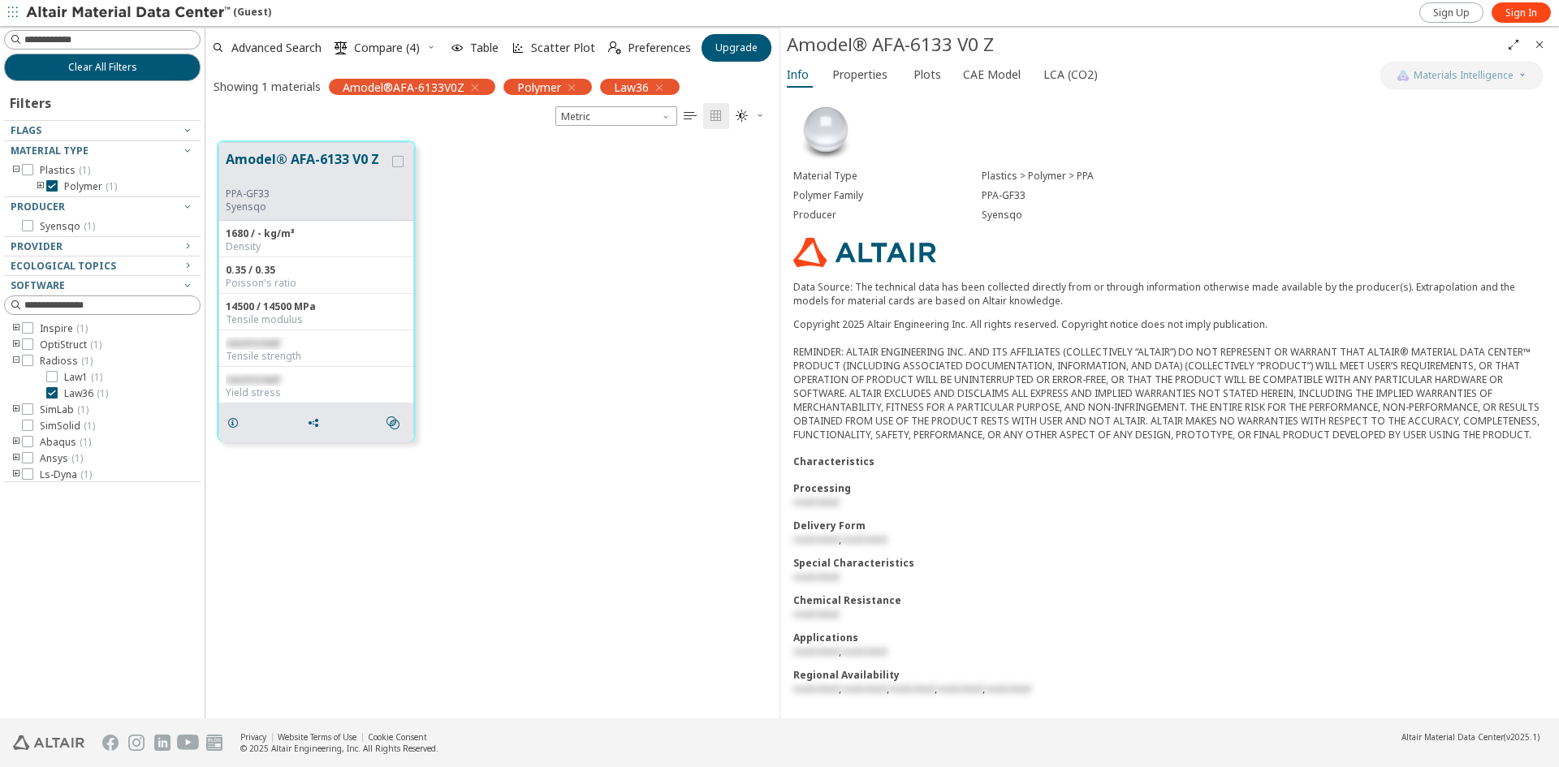
click at [814, 638] on div "Applications" at bounding box center [1169, 638] width 753 height 14
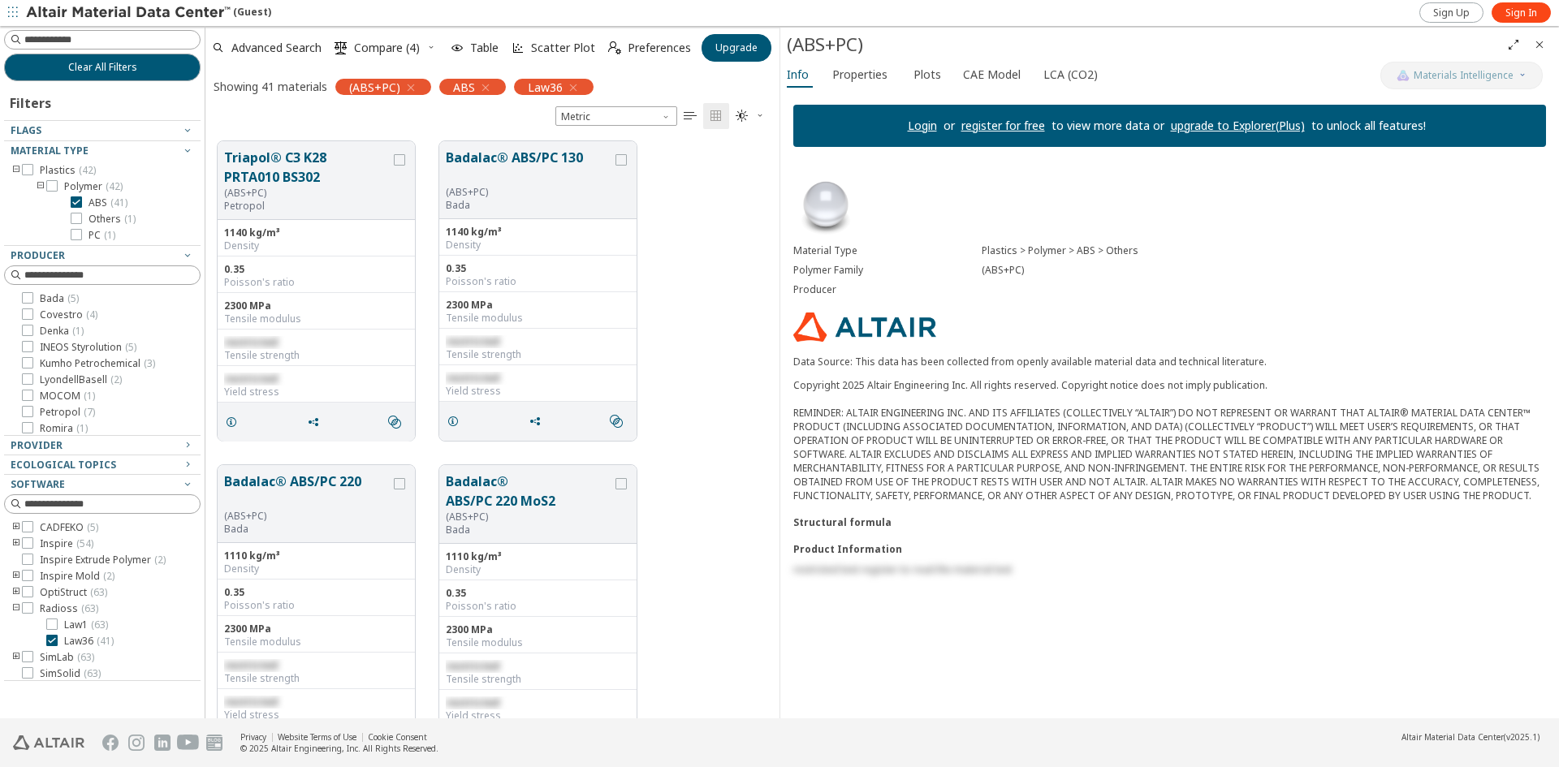
scroll to position [577, 562]
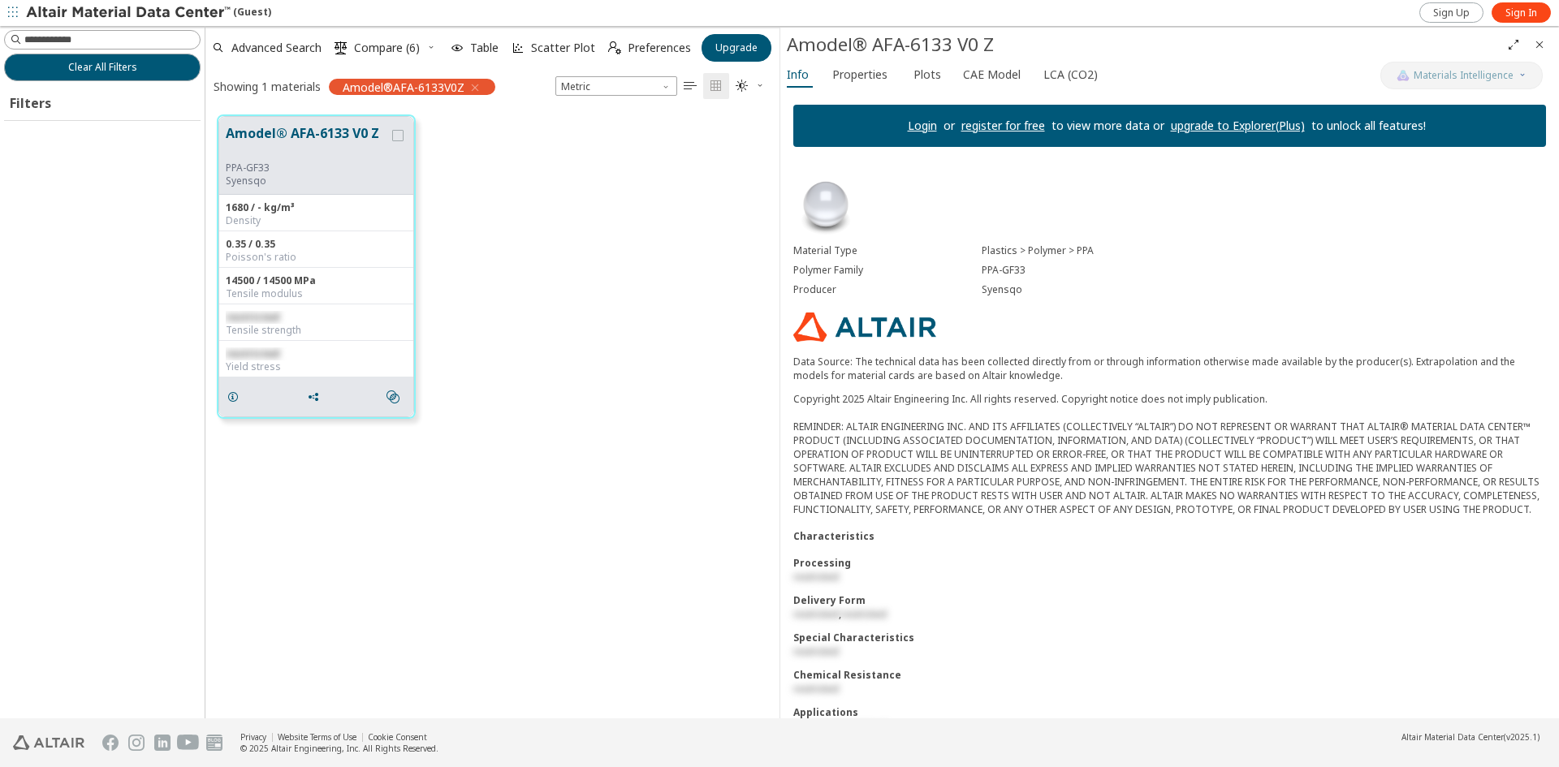
scroll to position [577, 562]
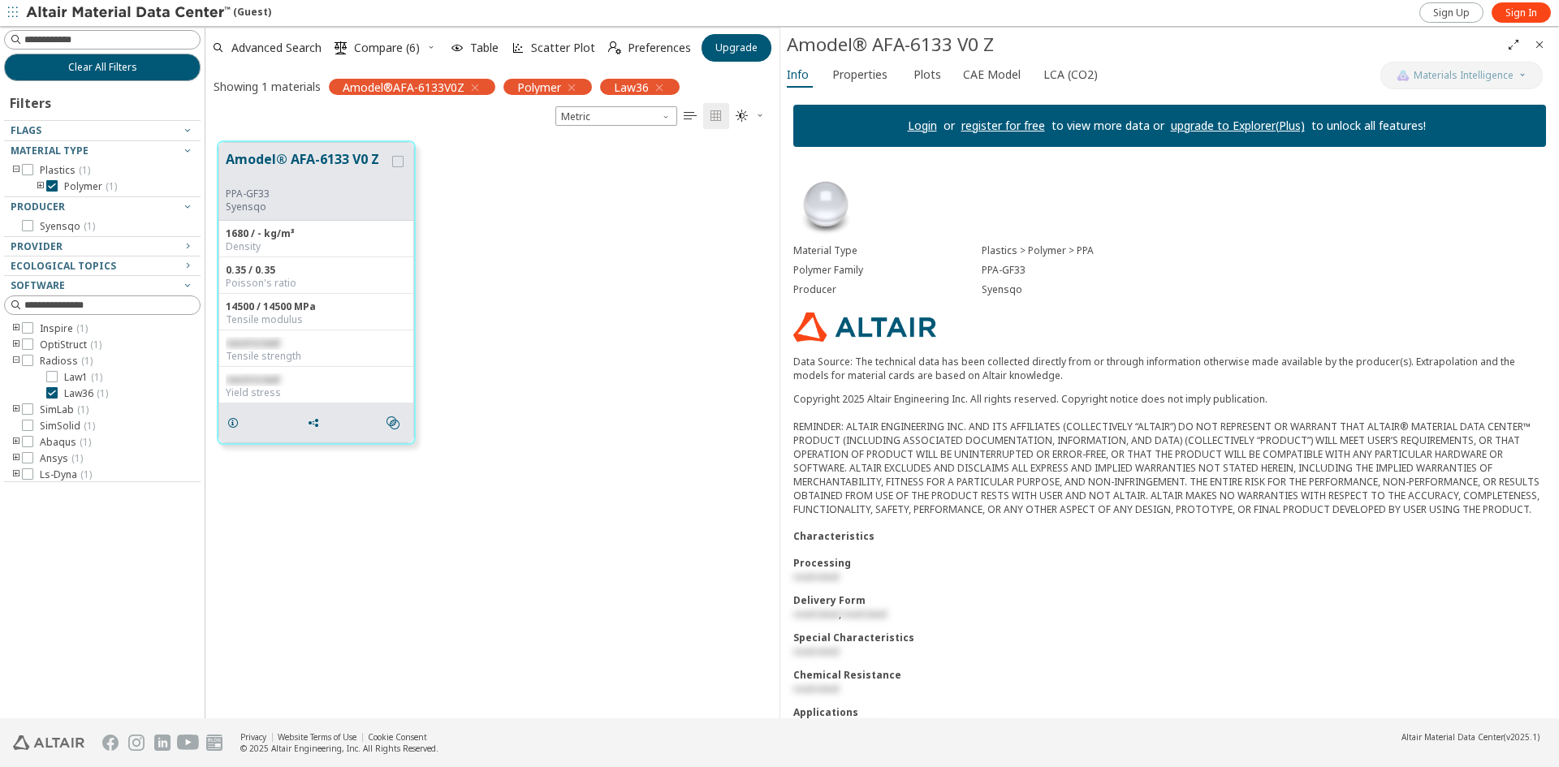
click at [824, 607] on div "Delivery Form" at bounding box center [1169, 600] width 753 height 14
click at [823, 570] on div "Processing" at bounding box center [1169, 563] width 753 height 14
click at [347, 154] on button "Amodel® AFA-6133 V0 Z" at bounding box center [307, 168] width 163 height 38
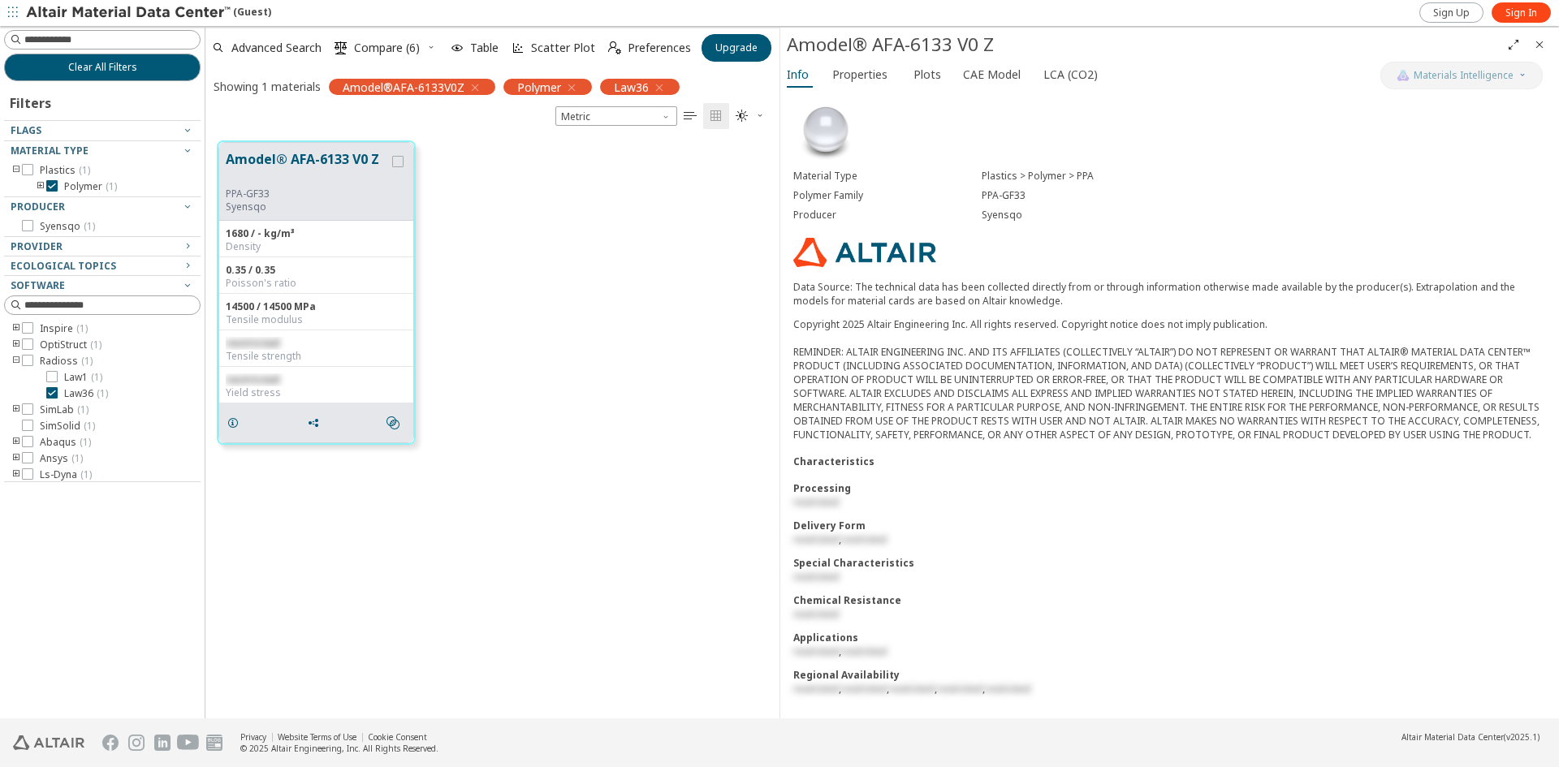
click at [835, 639] on div "Applications" at bounding box center [1169, 638] width 753 height 14
click at [891, 636] on div "Applications" at bounding box center [1169, 638] width 753 height 14
drag, startPoint x: 998, startPoint y: 45, endPoint x: 788, endPoint y: 48, distance: 209.5
click at [788, 48] on div "Amodel® AFA-6133 V0 Z" at bounding box center [1144, 45] width 714 height 26
copy div "Amodel® AFA-6133 V0 Z"
